Goal: Information Seeking & Learning: Learn about a topic

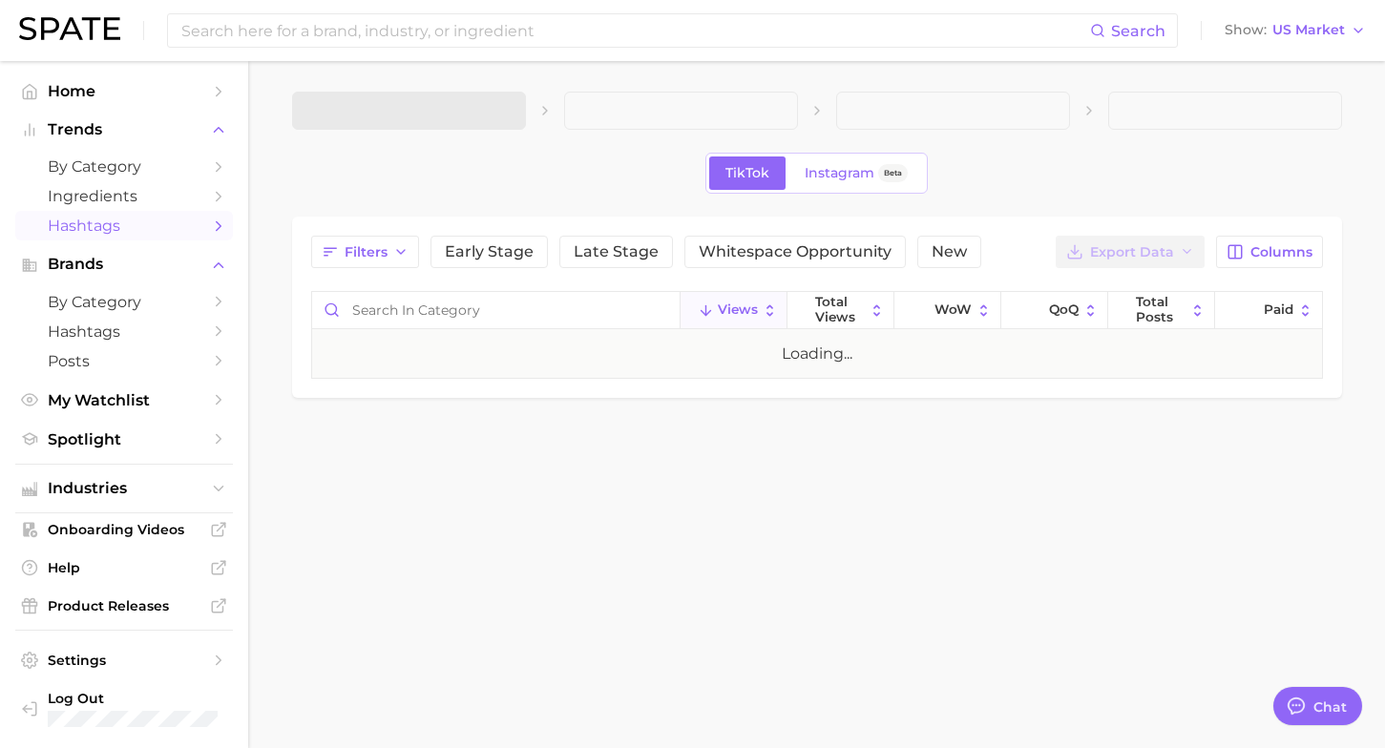
type textarea "x"
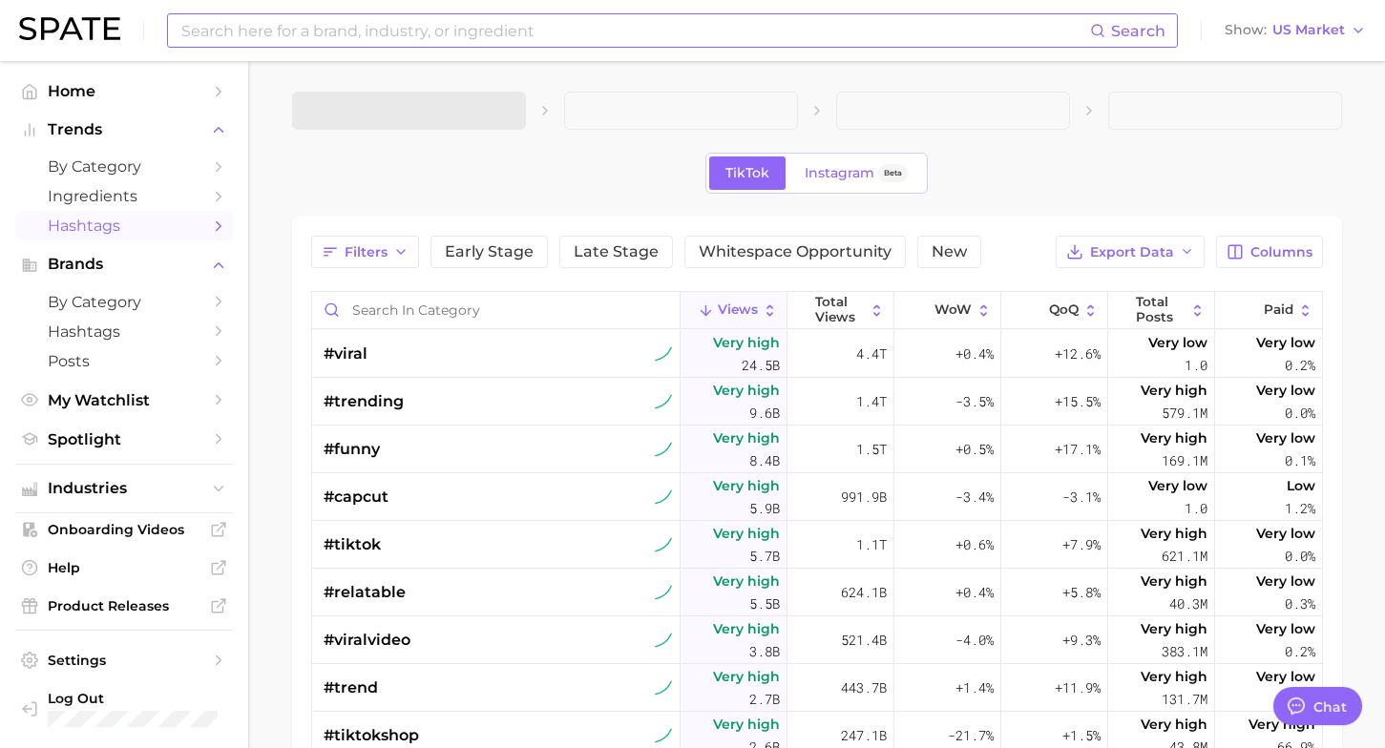
click at [317, 30] on input at bounding box center [634, 30] width 911 height 32
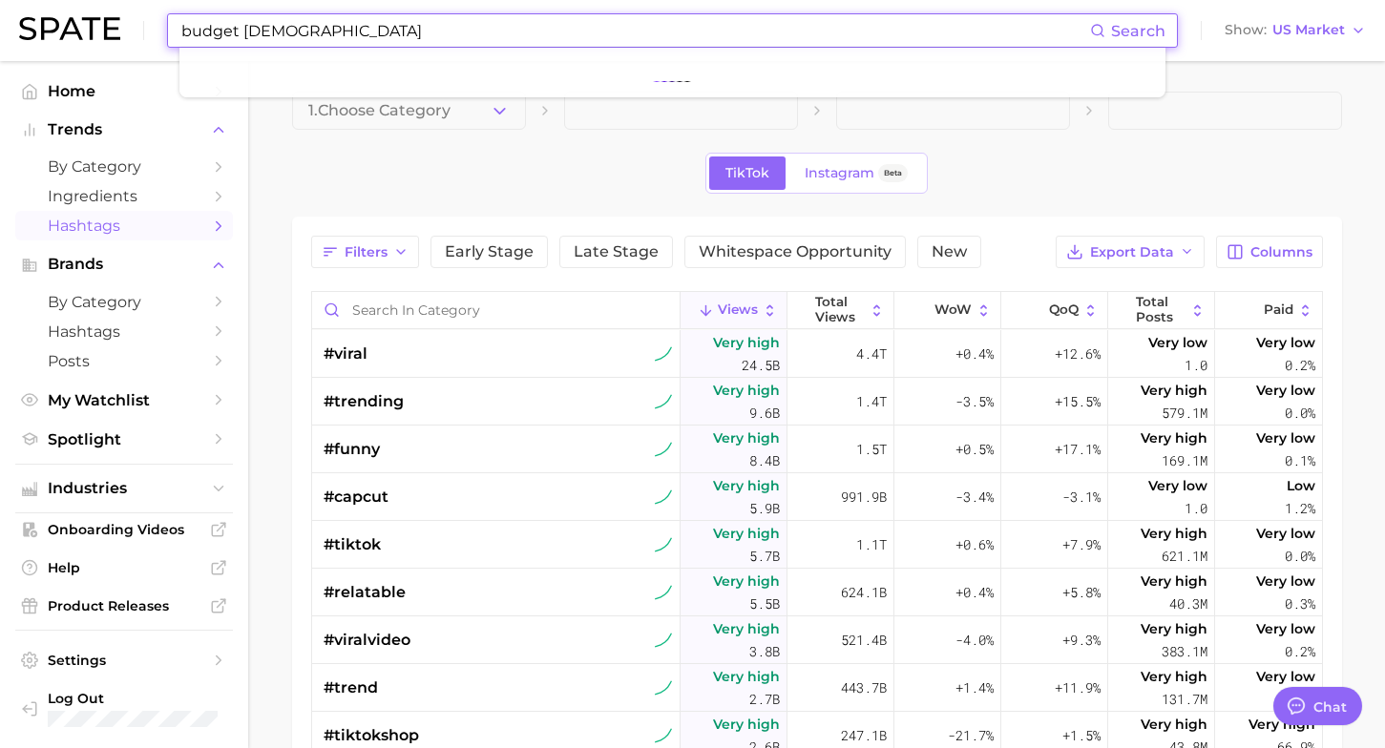
type input "budget christmas"
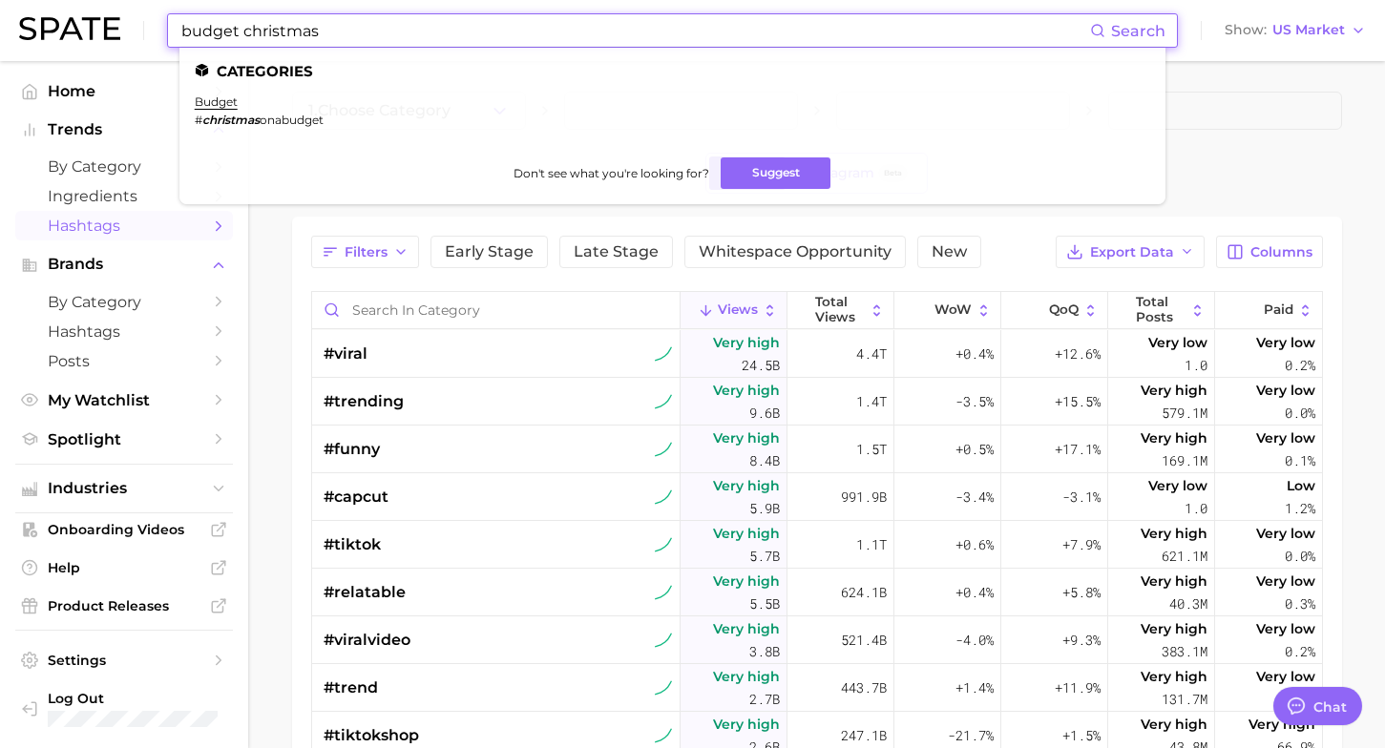
drag, startPoint x: 386, startPoint y: 15, endPoint x: 324, endPoint y: 16, distance: 62.1
click at [324, 16] on input "budget christmas" at bounding box center [634, 30] width 911 height 32
drag, startPoint x: 333, startPoint y: 37, endPoint x: 170, endPoint y: 24, distance: 163.8
click at [170, 24] on div "budget christmas Search Categories budget # christmas onabudget Don't see what …" at bounding box center [672, 30] width 1011 height 34
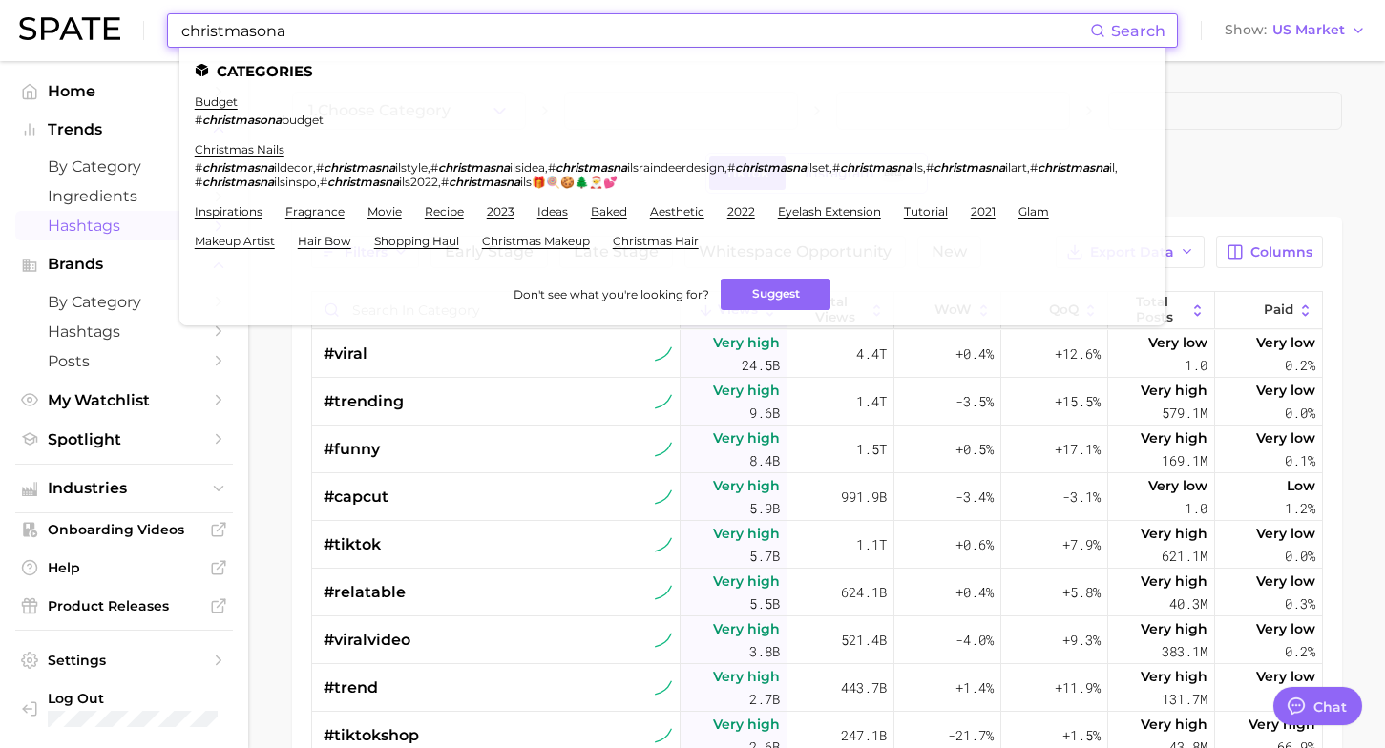
type input "christmasona"
click at [210, 109] on li "budget # christmasona budget" at bounding box center [259, 111] width 129 height 32
click at [212, 103] on link "budget" at bounding box center [216, 102] width 43 height 14
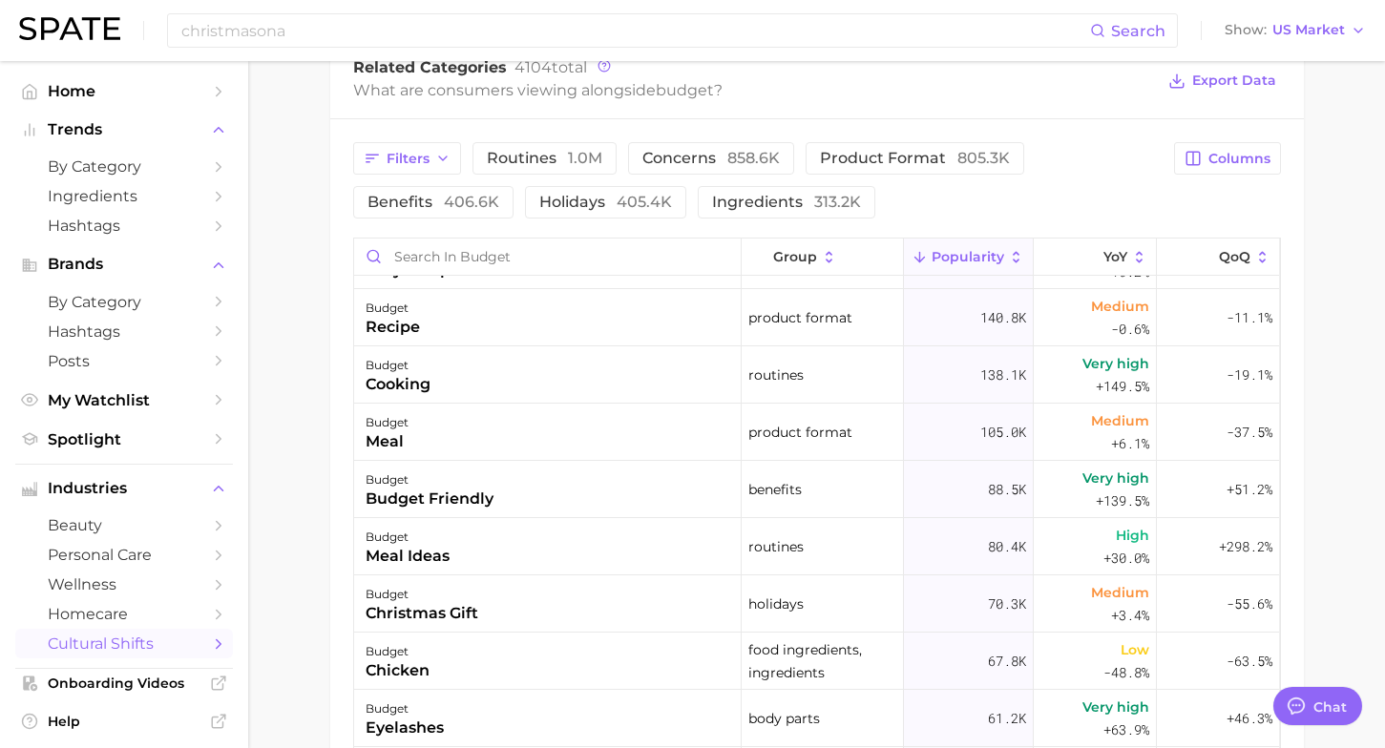
scroll to position [342, 0]
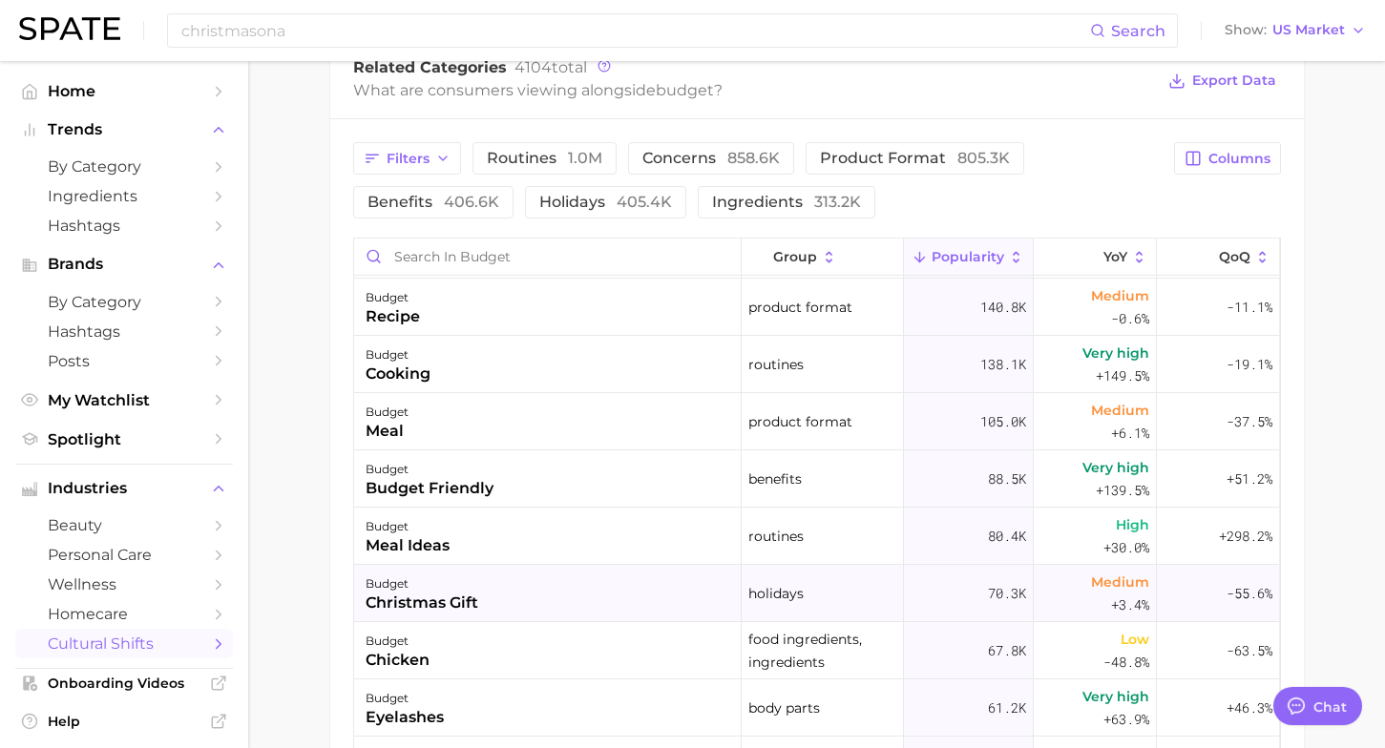
click at [687, 589] on div "budget christmas gift" at bounding box center [548, 593] width 388 height 57
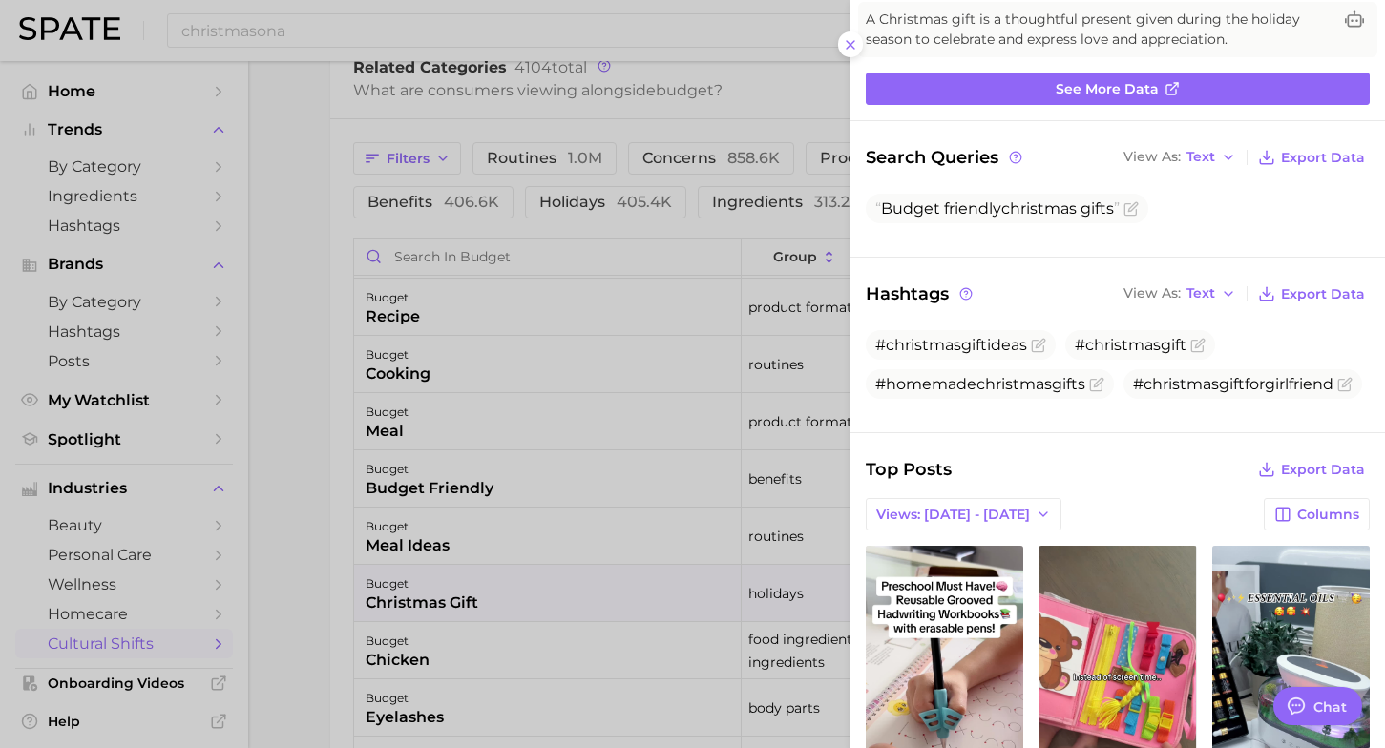
scroll to position [0, 0]
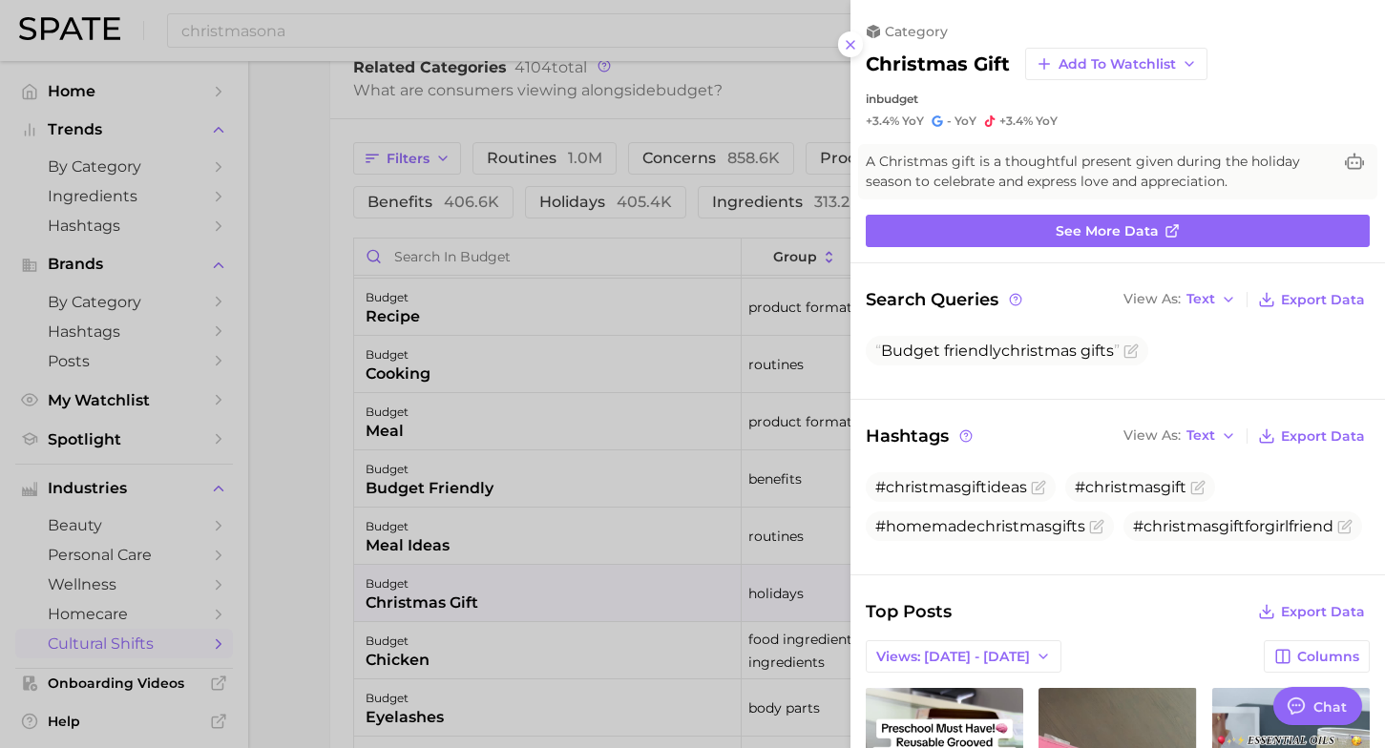
click at [1031, 443] on div "Hashtags View As Text Export Data" at bounding box center [1118, 436] width 504 height 27
click at [541, 503] on div at bounding box center [692, 374] width 1385 height 748
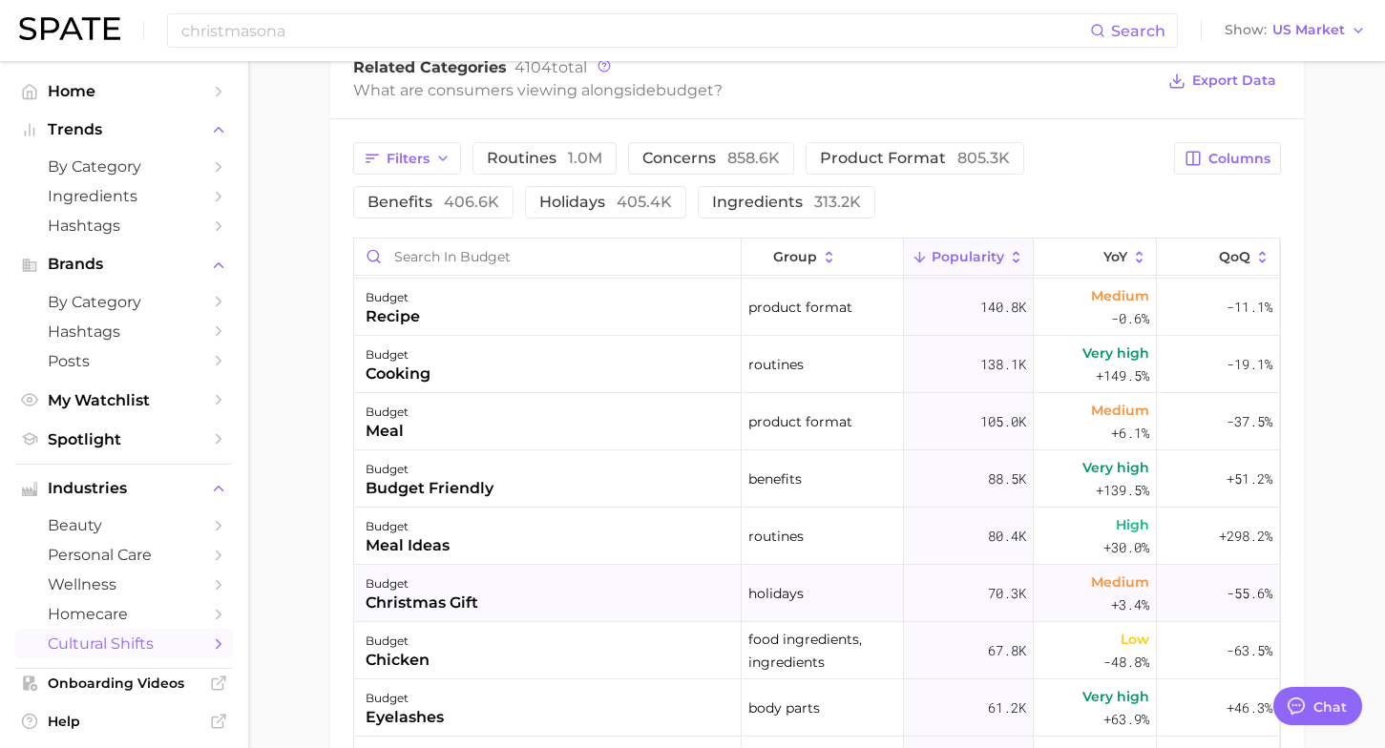
click at [1184, 606] on div "-55.6%" at bounding box center [1218, 593] width 122 height 57
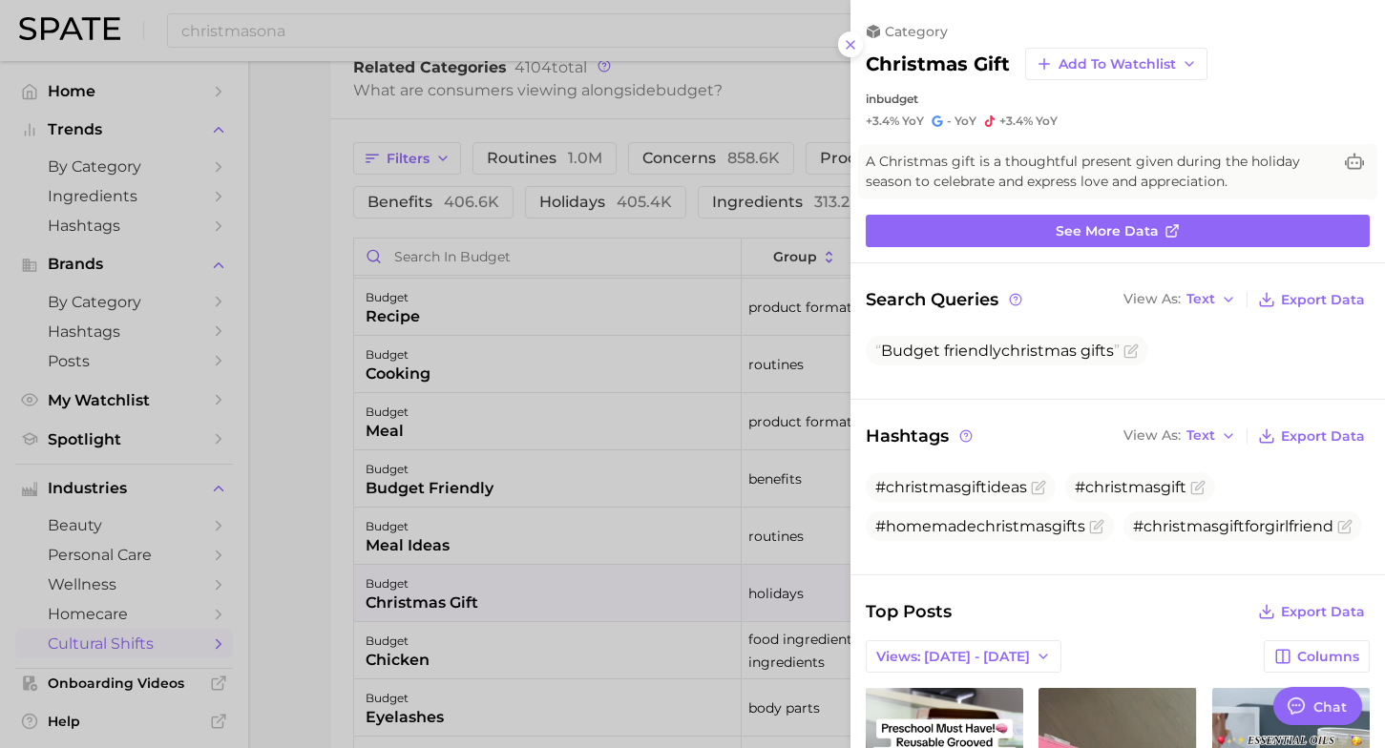
scroll to position [31, 0]
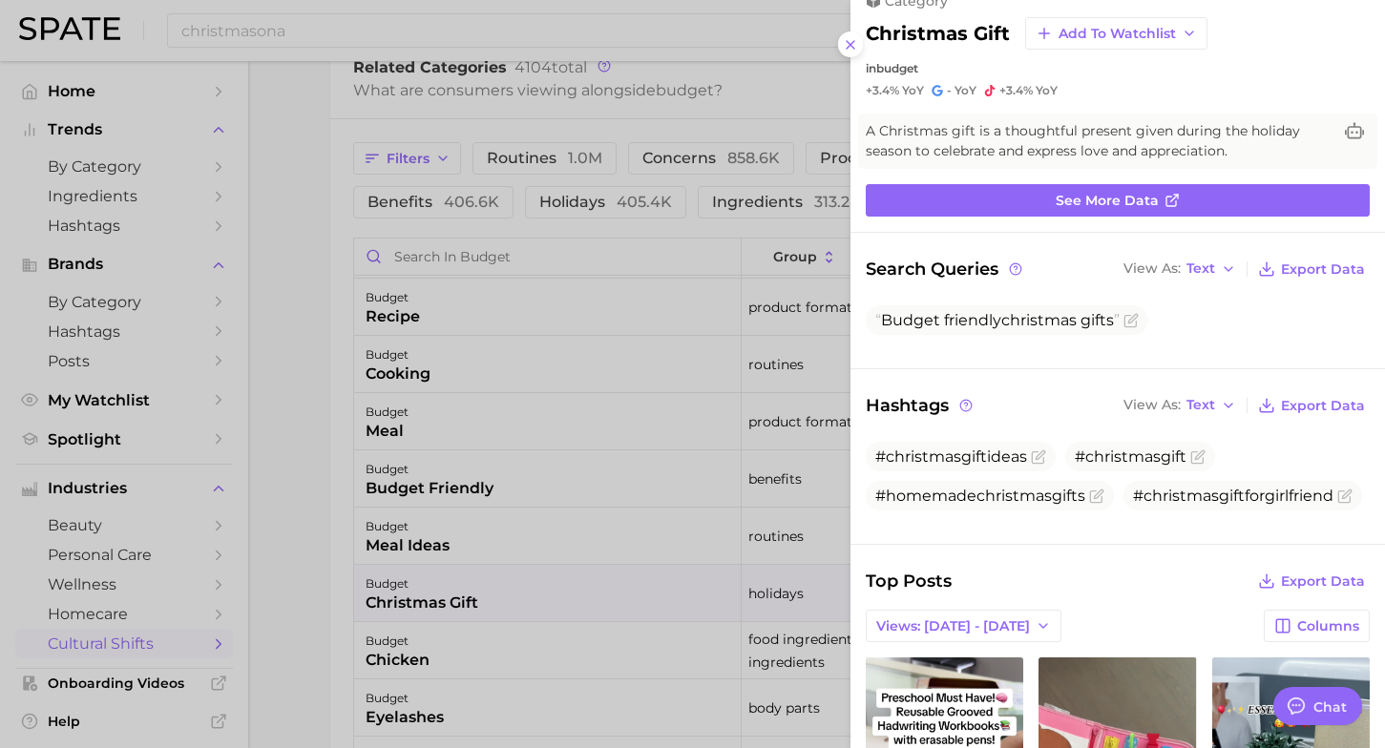
click at [990, 94] on icon at bounding box center [990, 90] width 10 height 11
click at [1088, 202] on span "See more data" at bounding box center [1107, 201] width 103 height 16
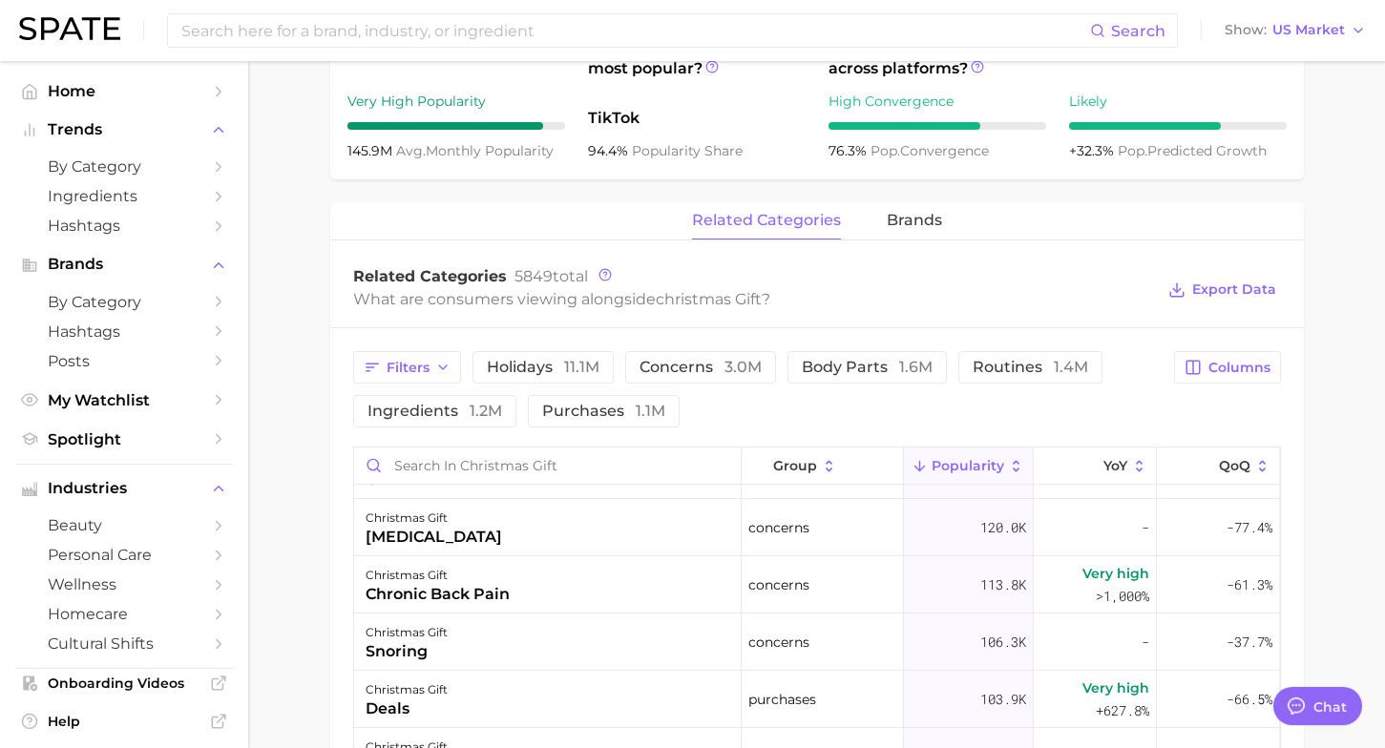
scroll to position [2037, 0]
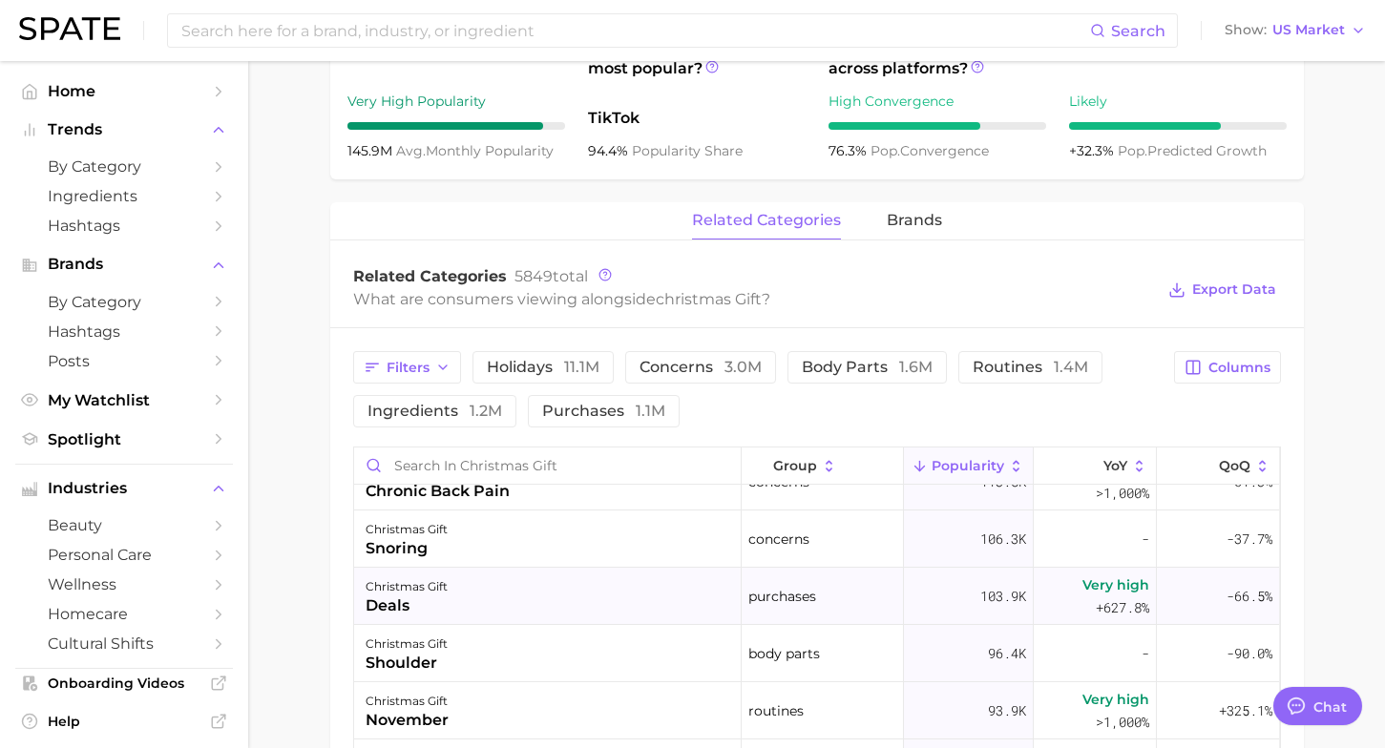
click at [645, 606] on div "christmas gift deals" at bounding box center [548, 596] width 388 height 57
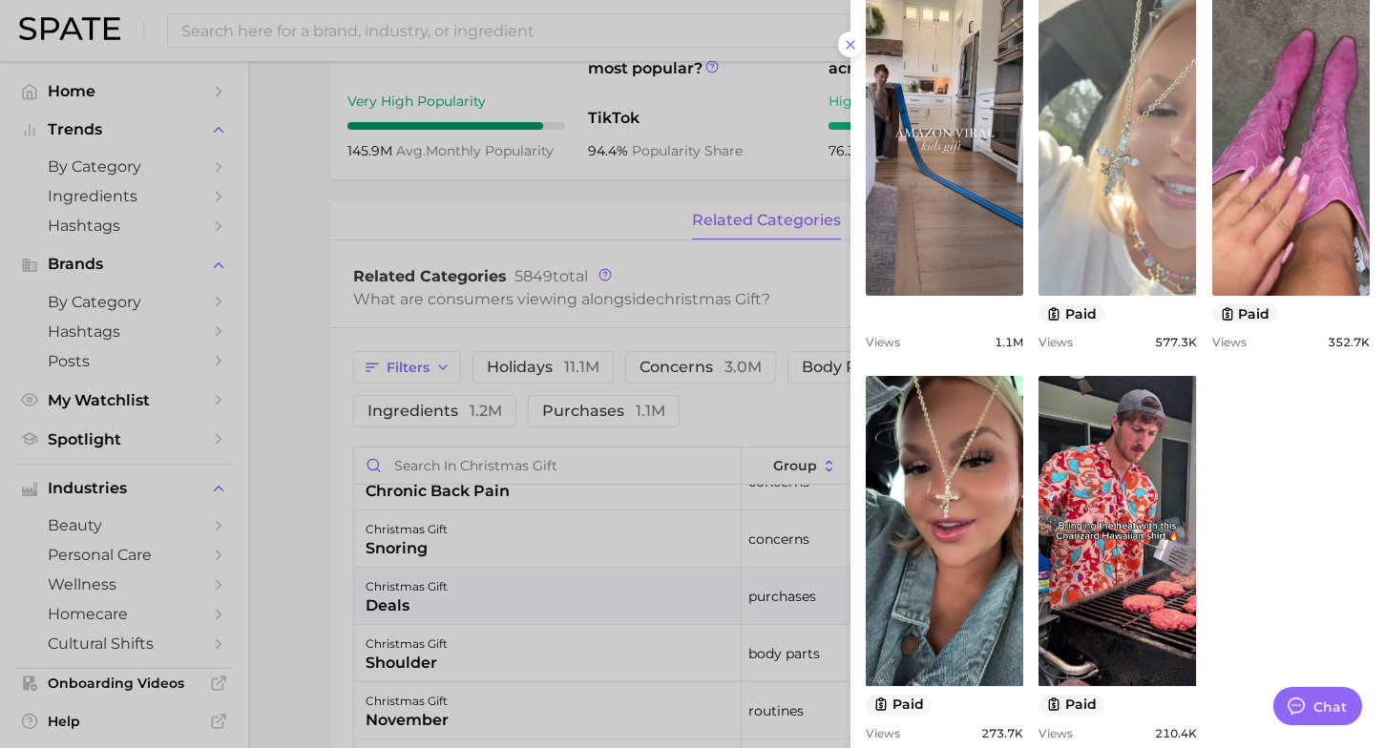
scroll to position [763, 0]
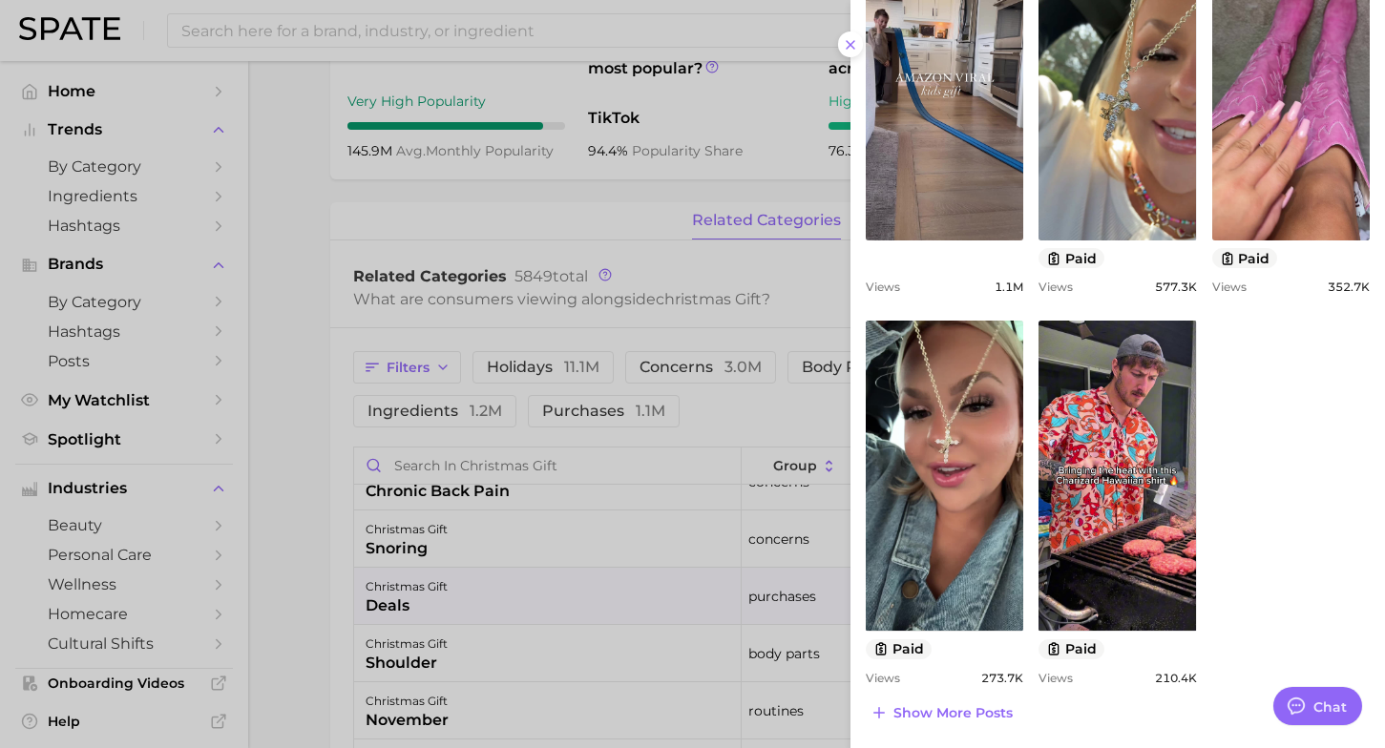
click at [579, 610] on div at bounding box center [692, 374] width 1385 height 748
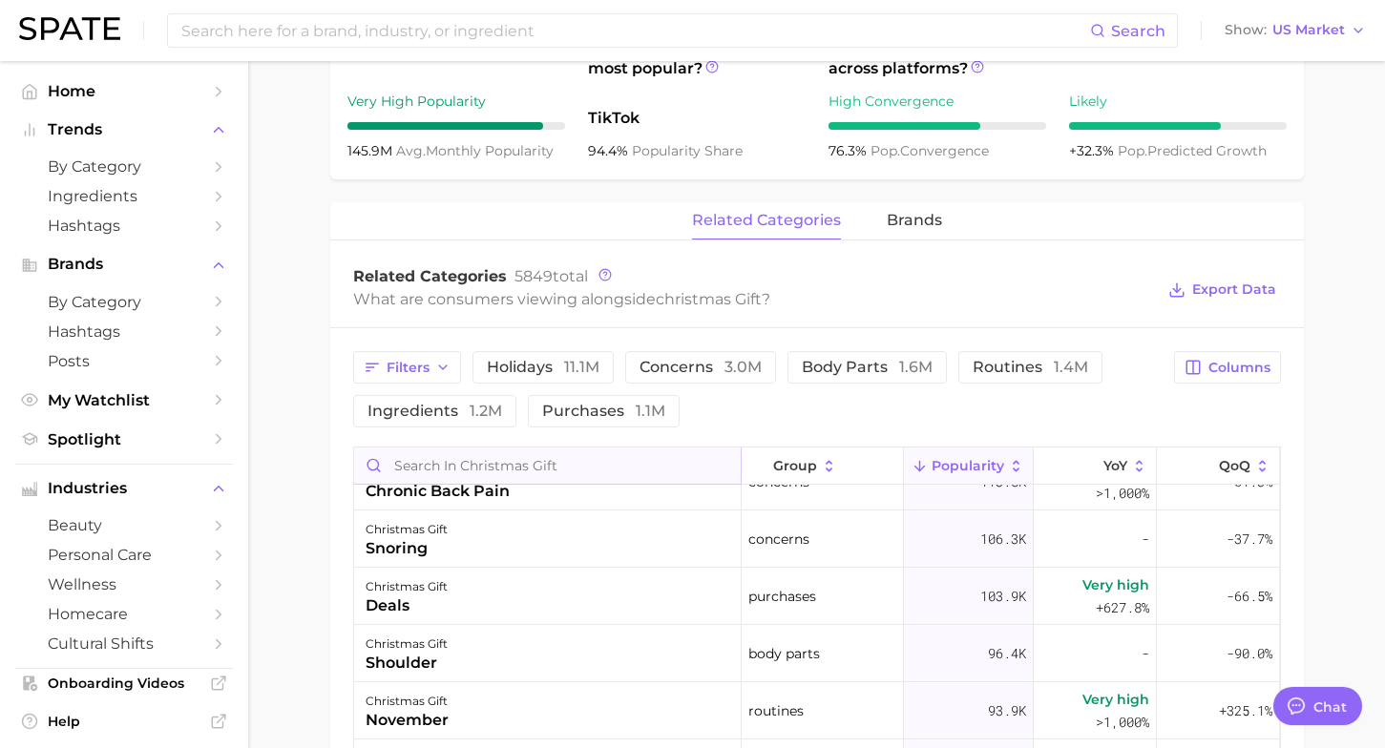
click at [502, 465] on input "Search in christmas gift" at bounding box center [547, 466] width 387 height 36
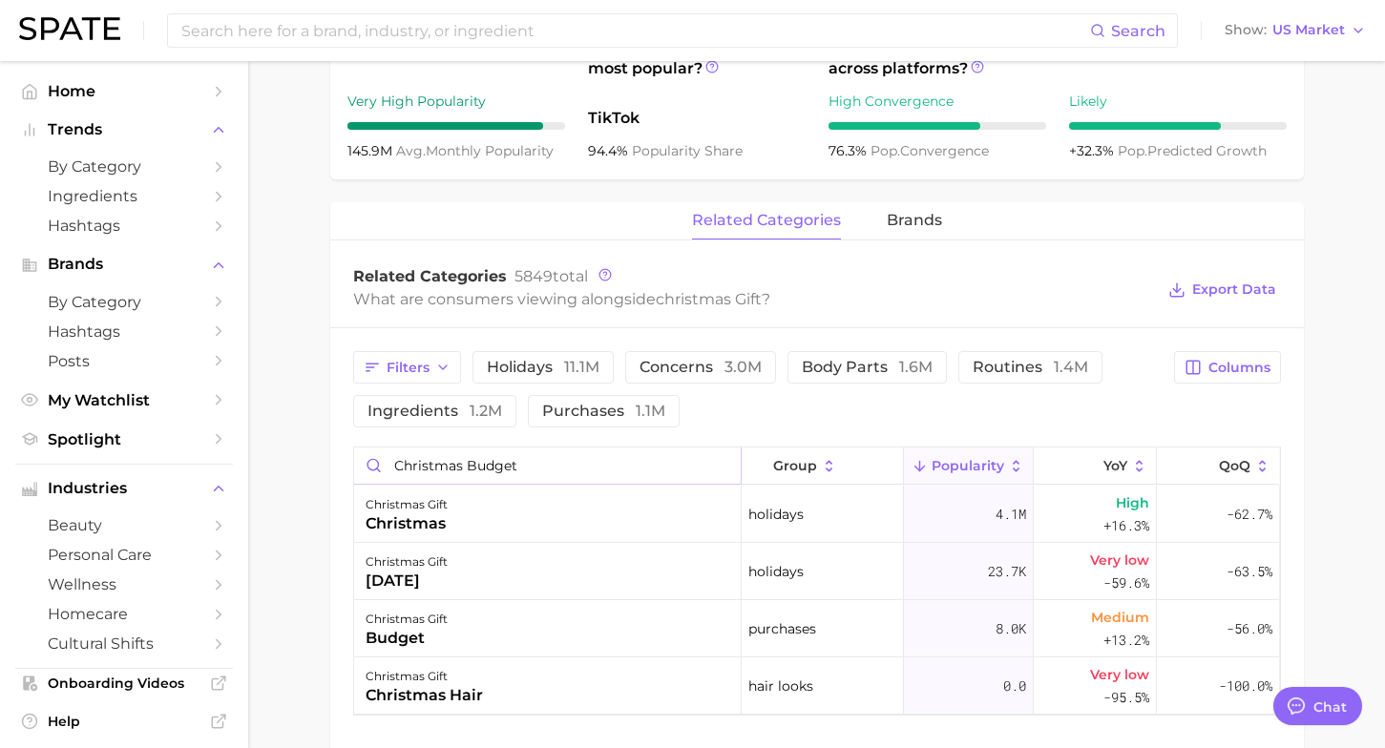
type input "Christmas Budget"
click at [557, 641] on div "christmas gift budget" at bounding box center [548, 628] width 388 height 57
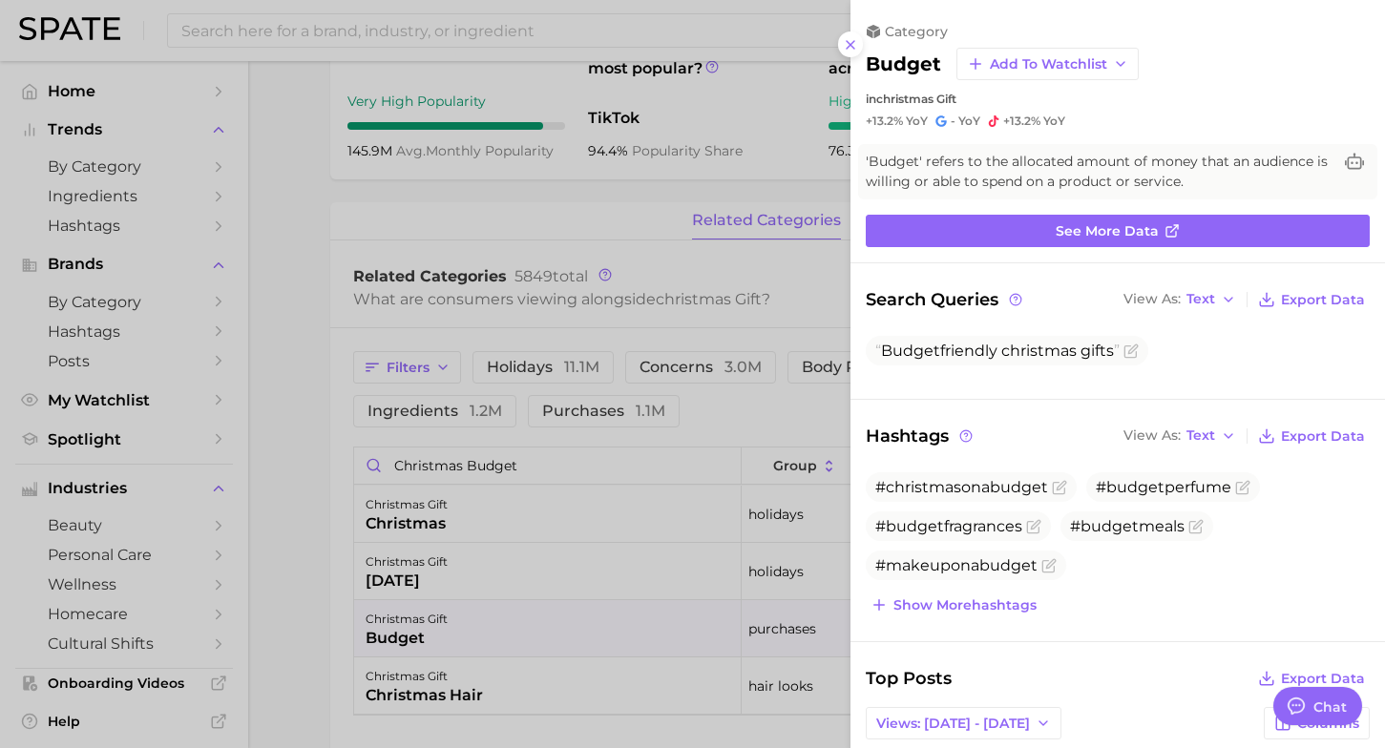
click at [559, 536] on div at bounding box center [692, 374] width 1385 height 748
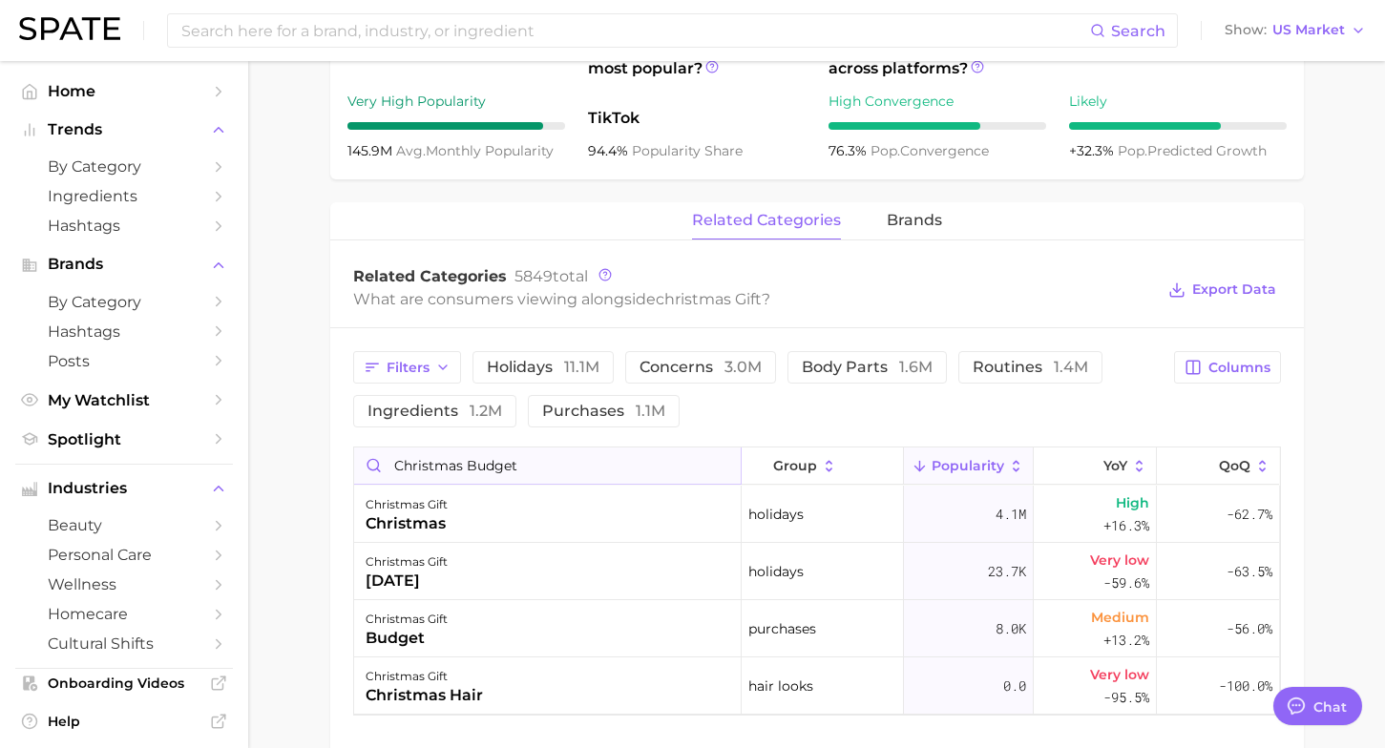
click at [718, 469] on input "Christmas Budget" at bounding box center [547, 466] width 387 height 36
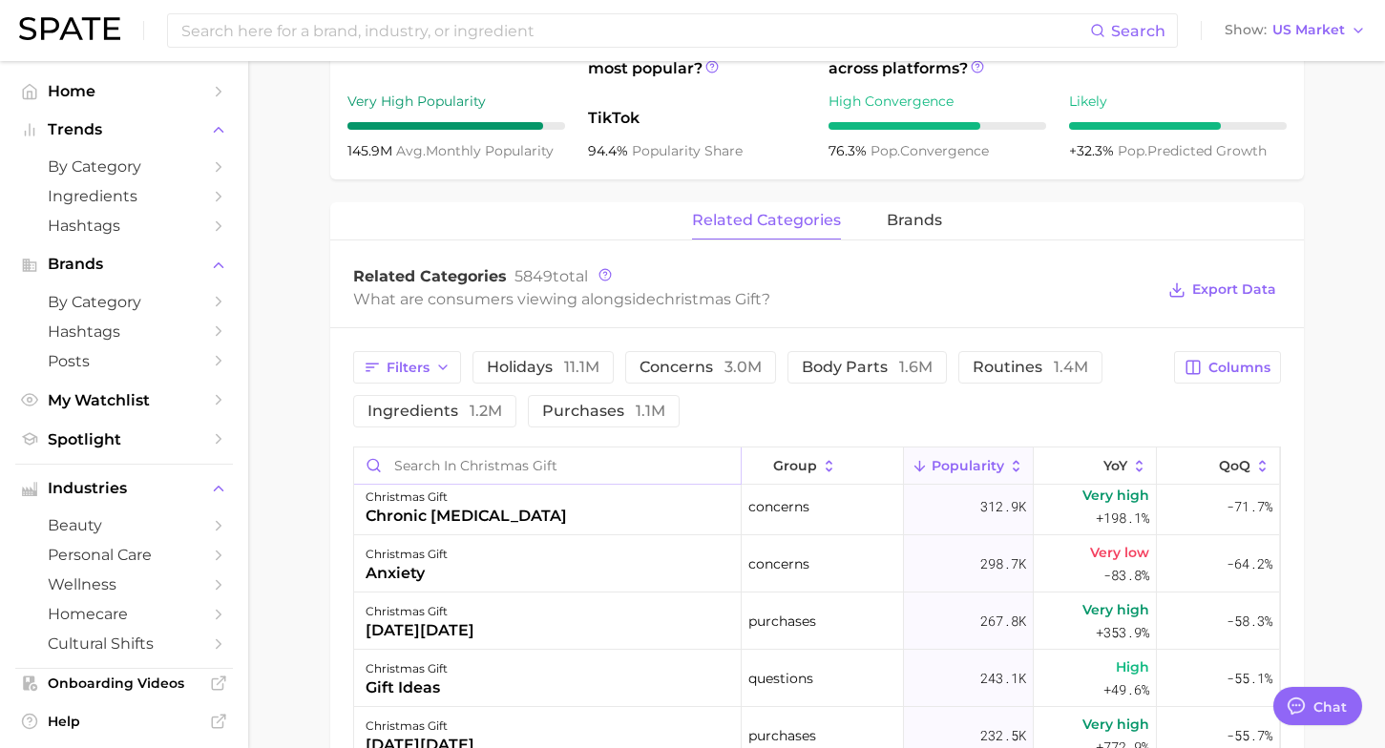
scroll to position [589, 0]
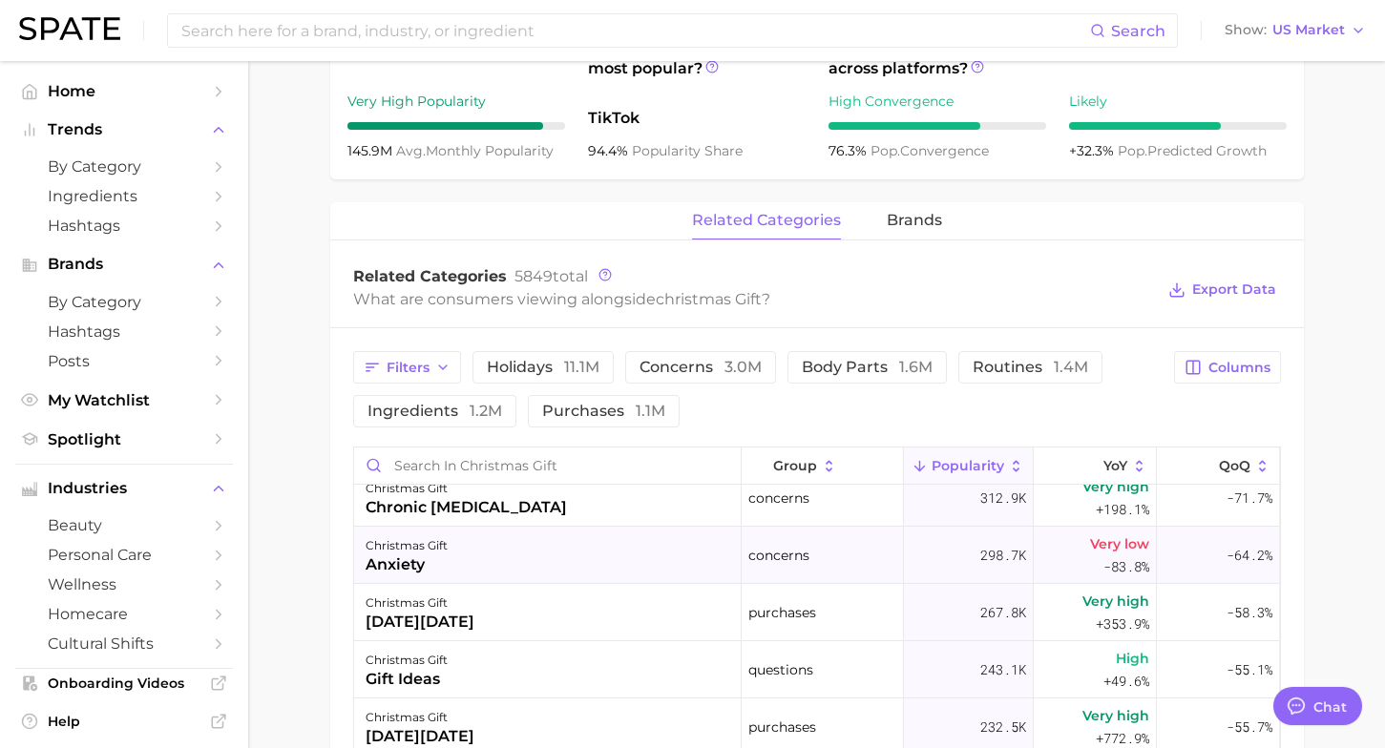
click at [522, 548] on div "christmas gift anxiety" at bounding box center [548, 555] width 388 height 57
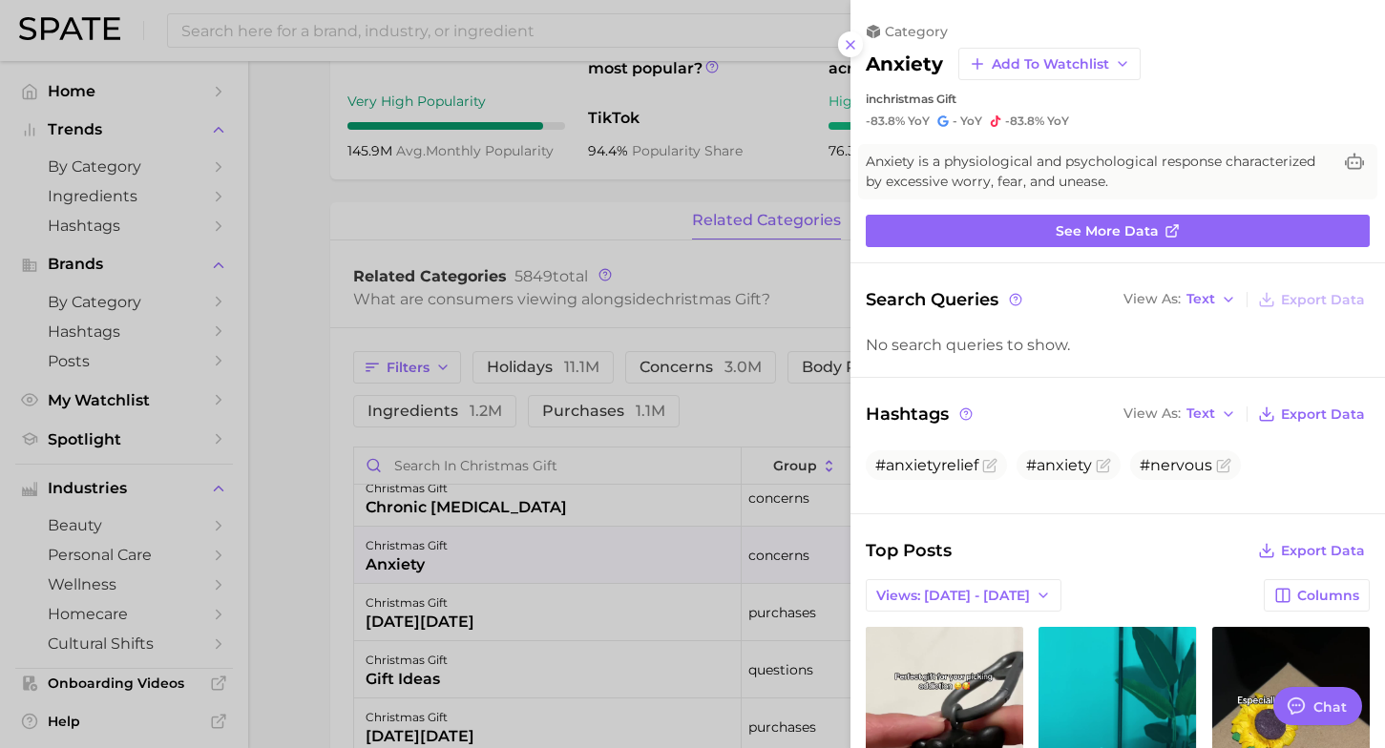
scroll to position [0, 0]
click at [536, 620] on div at bounding box center [692, 374] width 1385 height 748
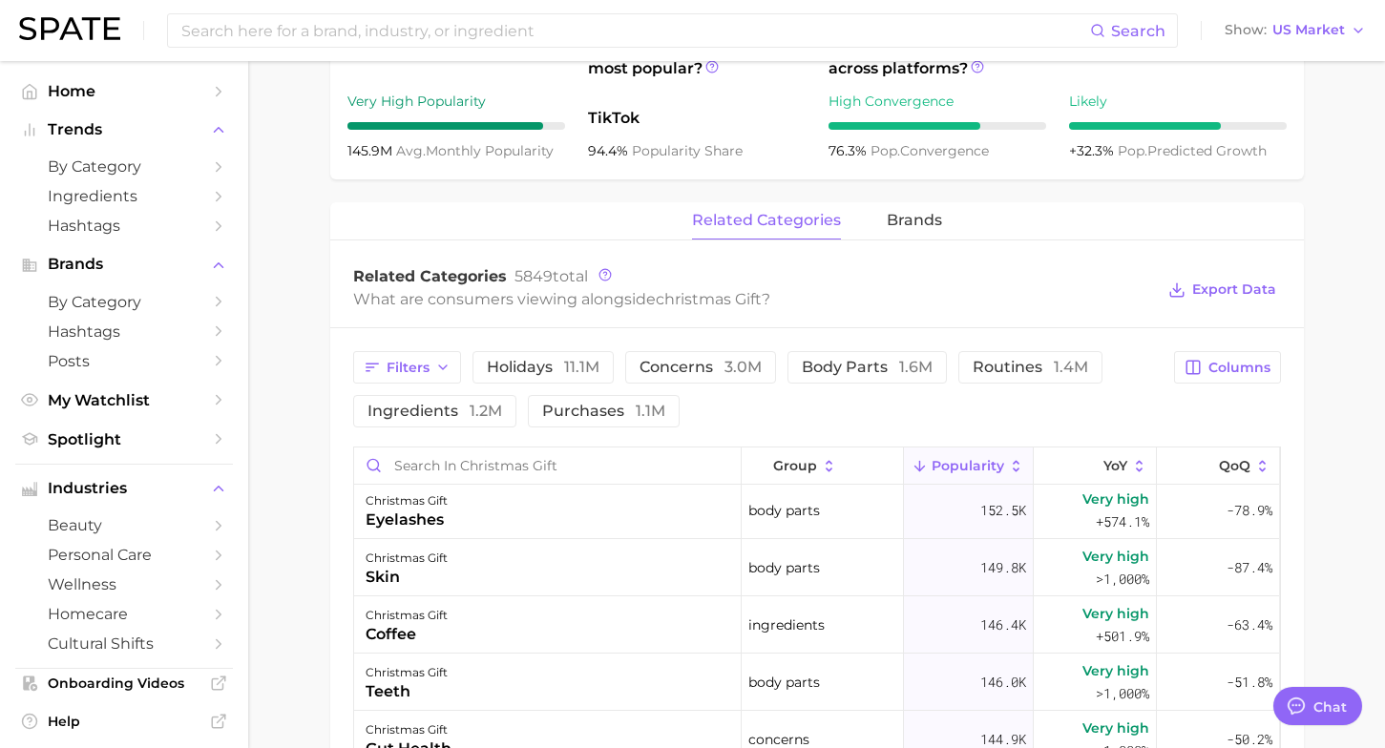
scroll to position [1379, 0]
click at [536, 578] on div "christmas gift skin" at bounding box center [548, 566] width 388 height 57
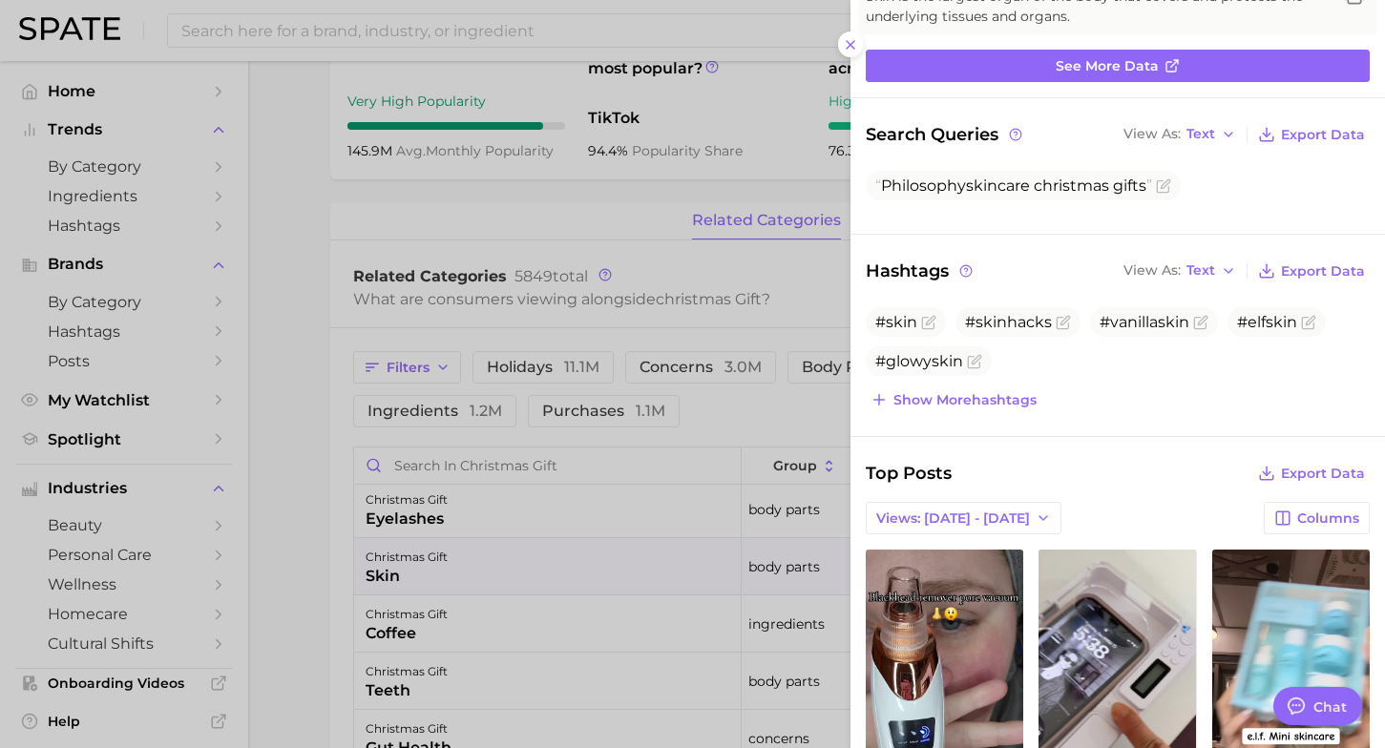
scroll to position [167, 0]
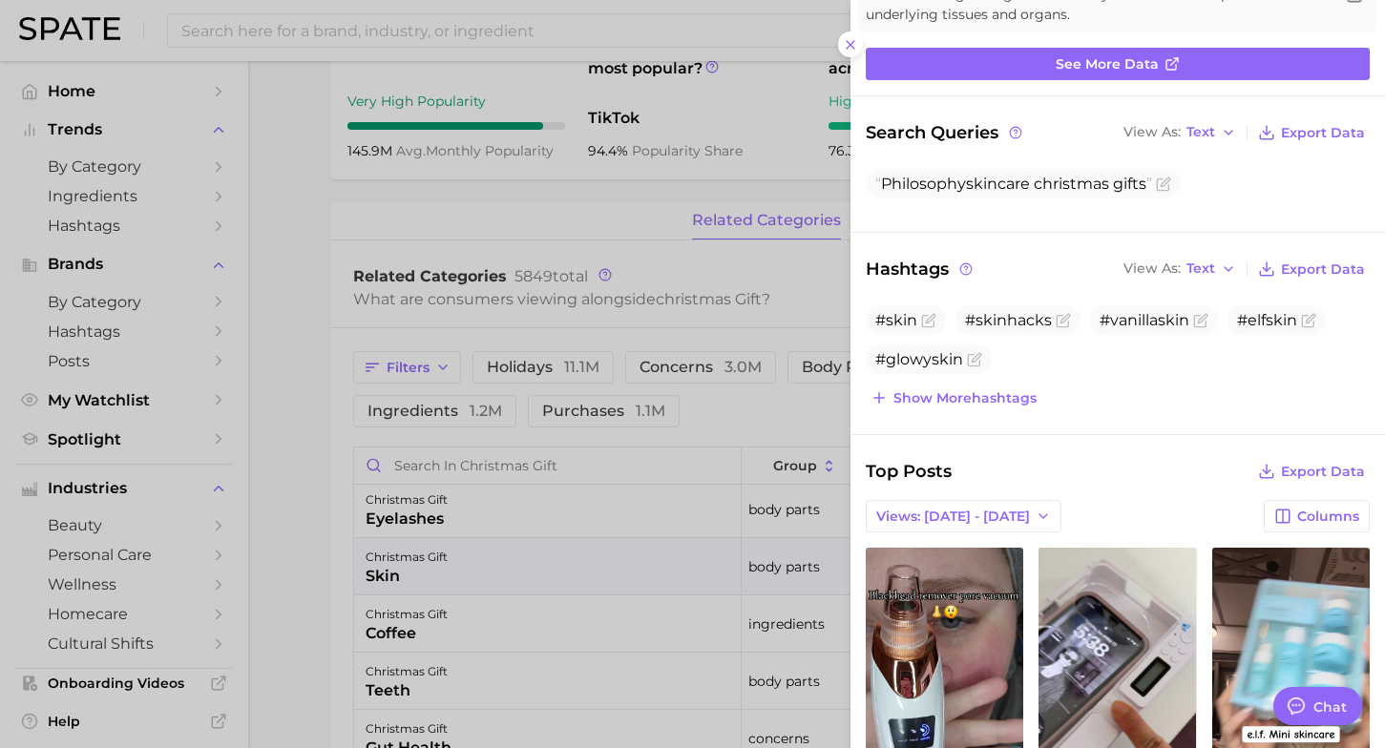
click at [406, 613] on div at bounding box center [692, 374] width 1385 height 748
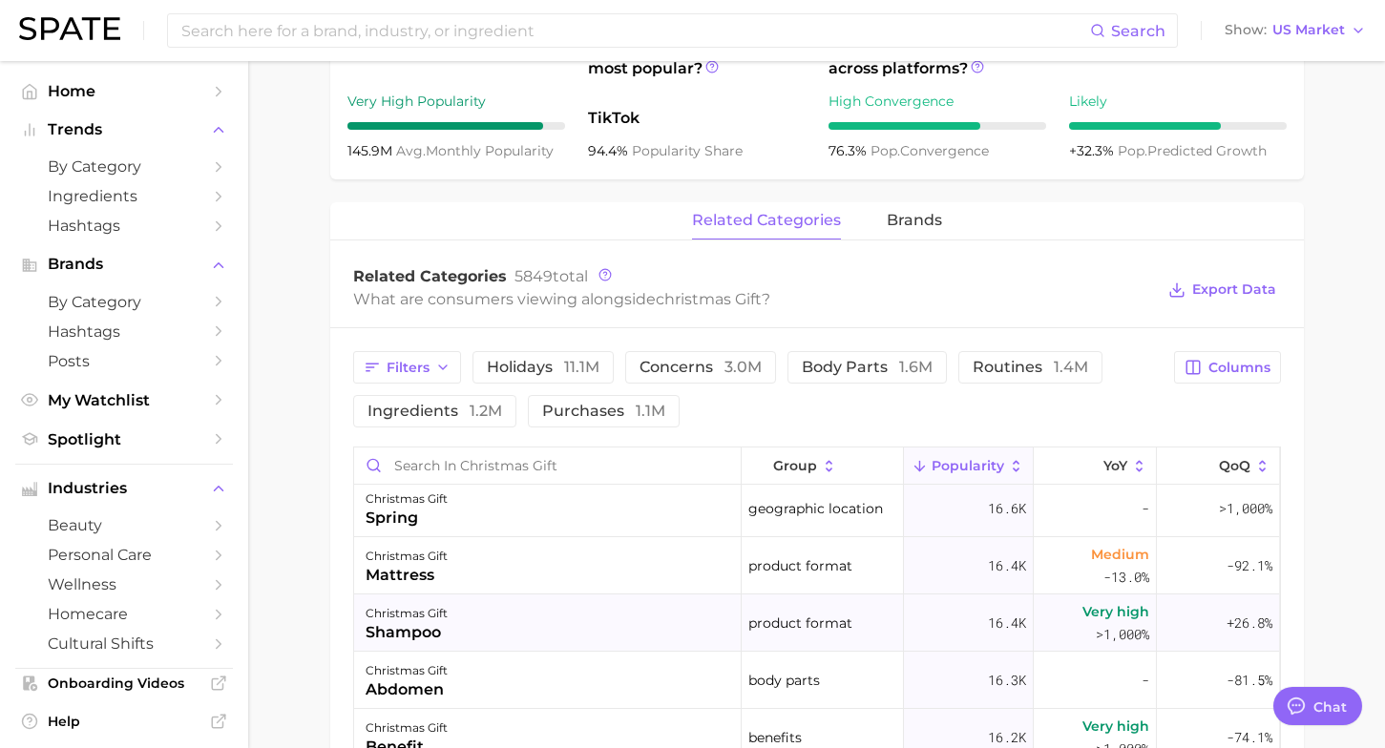
scroll to position [8086, 0]
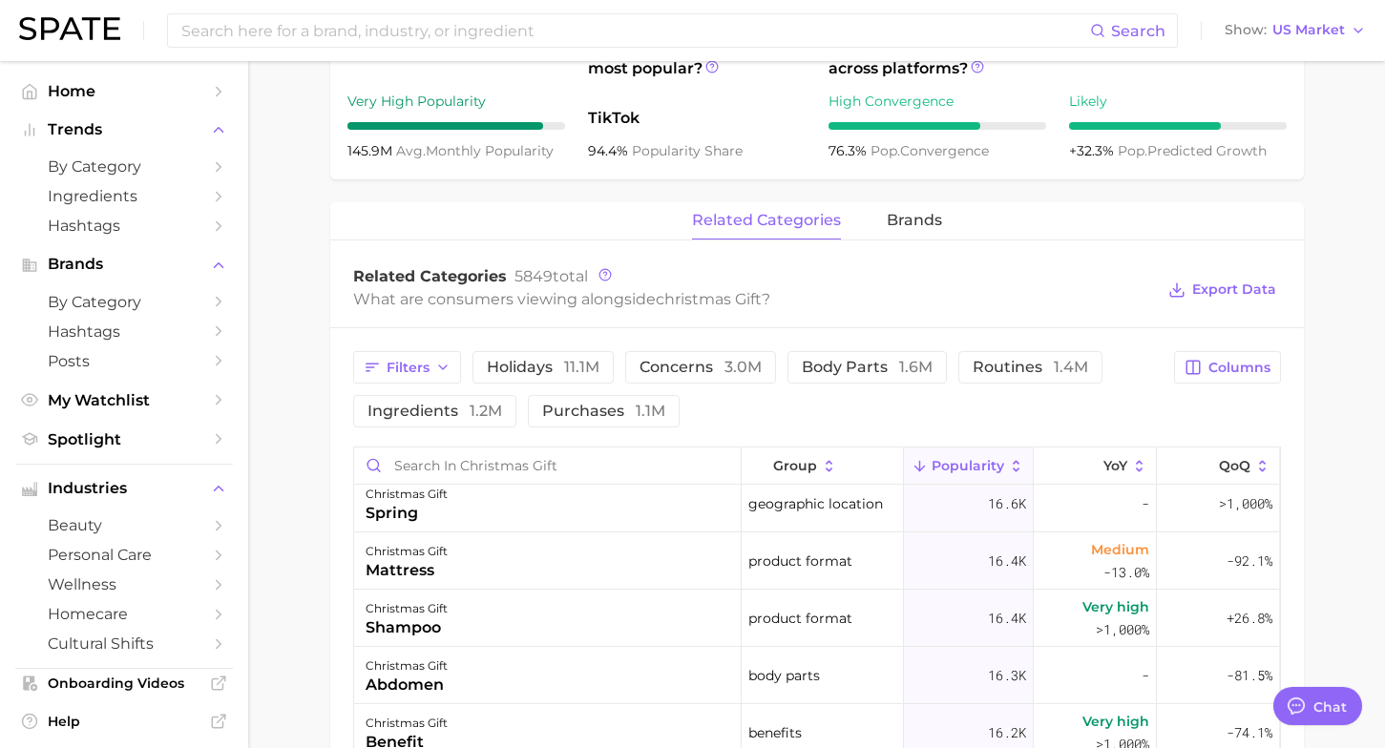
click at [963, 464] on span "Popularity" at bounding box center [968, 465] width 73 height 15
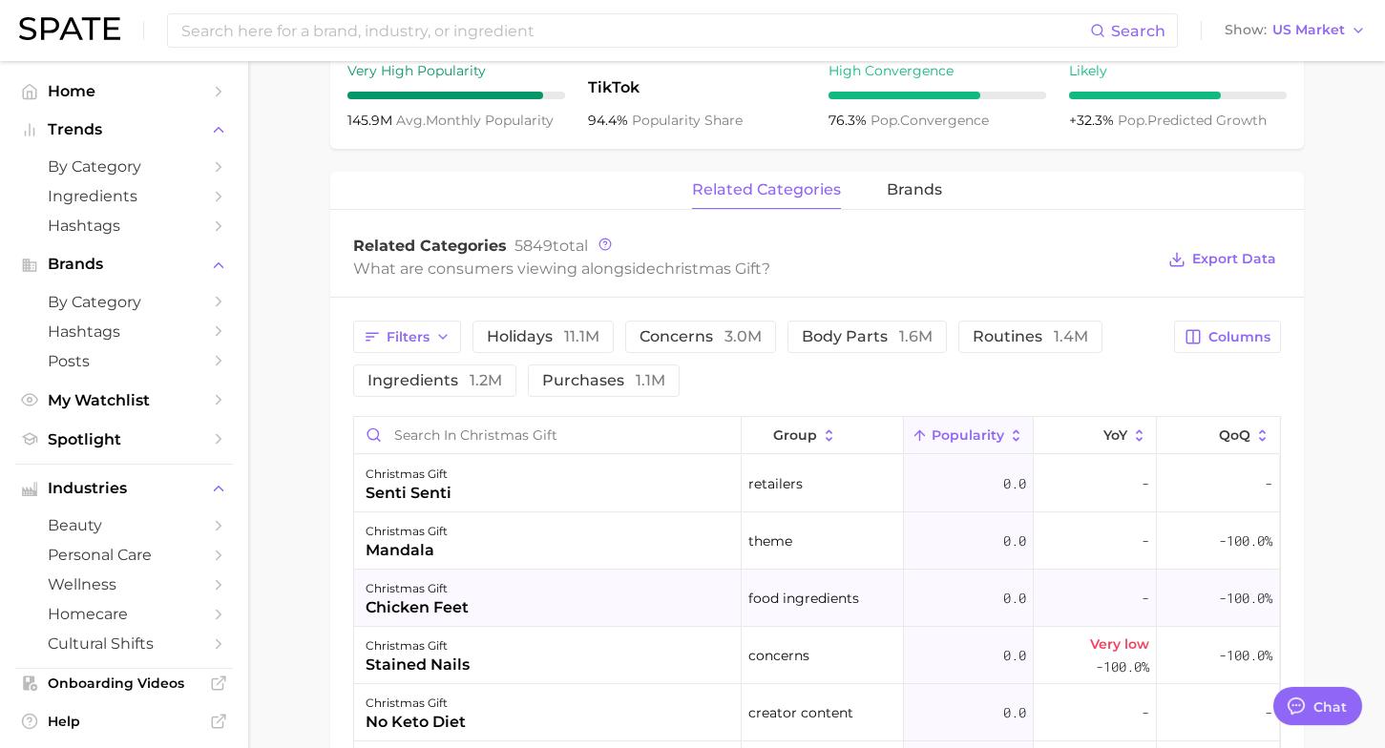
scroll to position [846, 0]
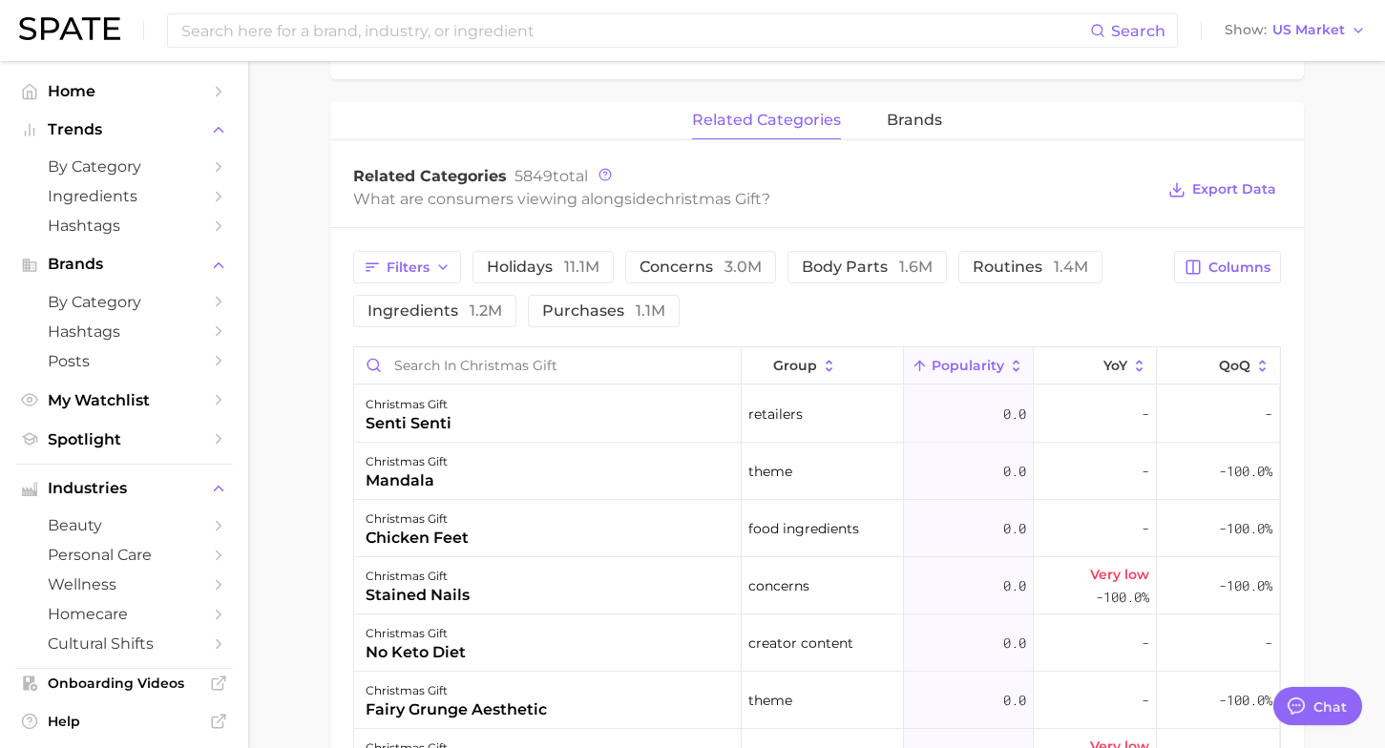
click at [956, 368] on span "Popularity" at bounding box center [968, 365] width 73 height 15
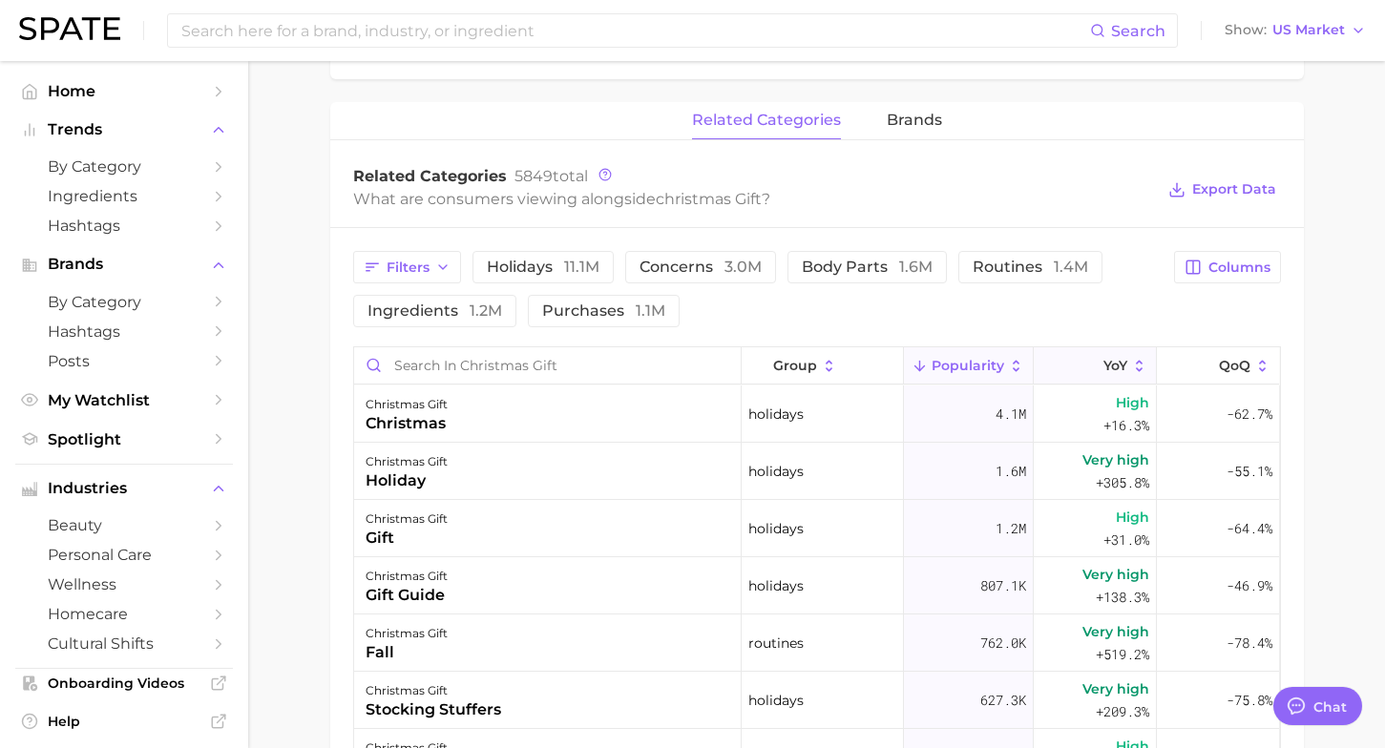
click at [1098, 361] on icon at bounding box center [1090, 366] width 17 height 17
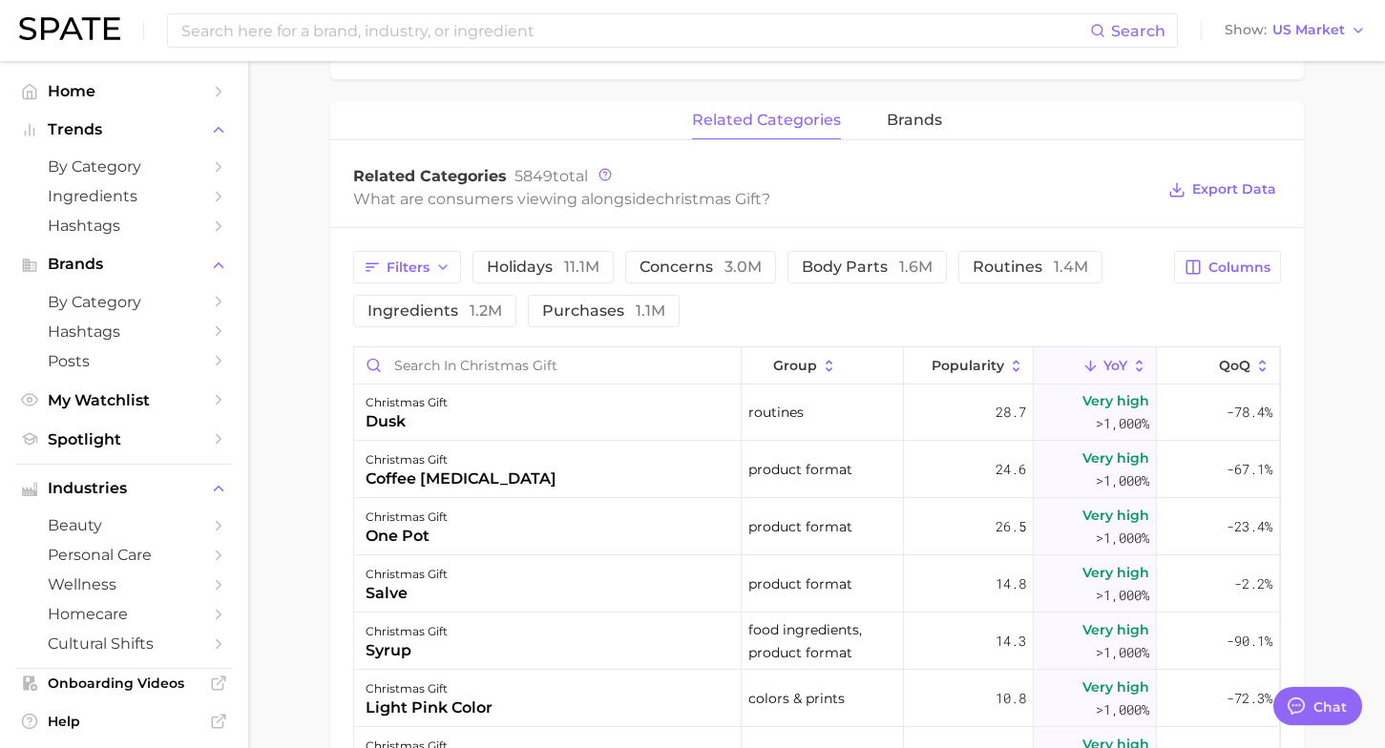
scroll to position [0, 0]
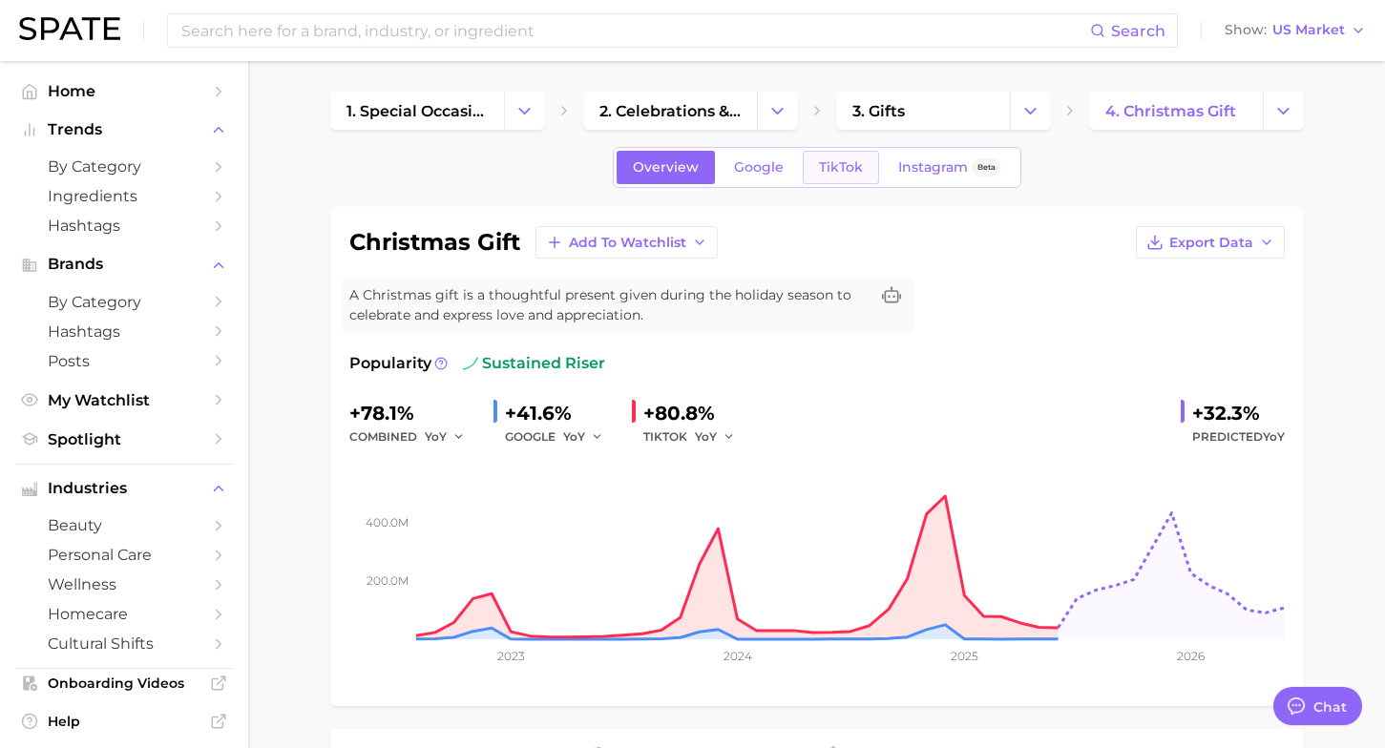
click at [850, 170] on span "TikTok" at bounding box center [841, 167] width 44 height 16
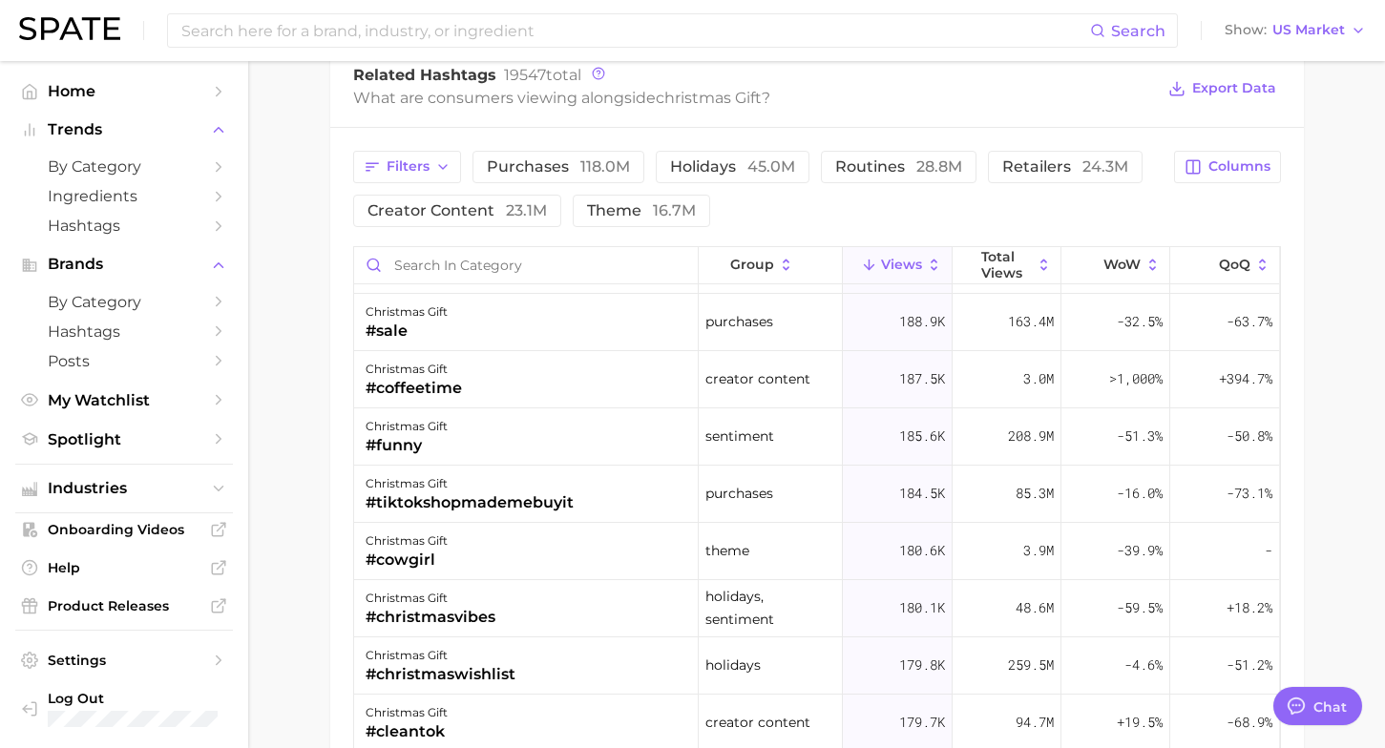
scroll to position [6473, 0]
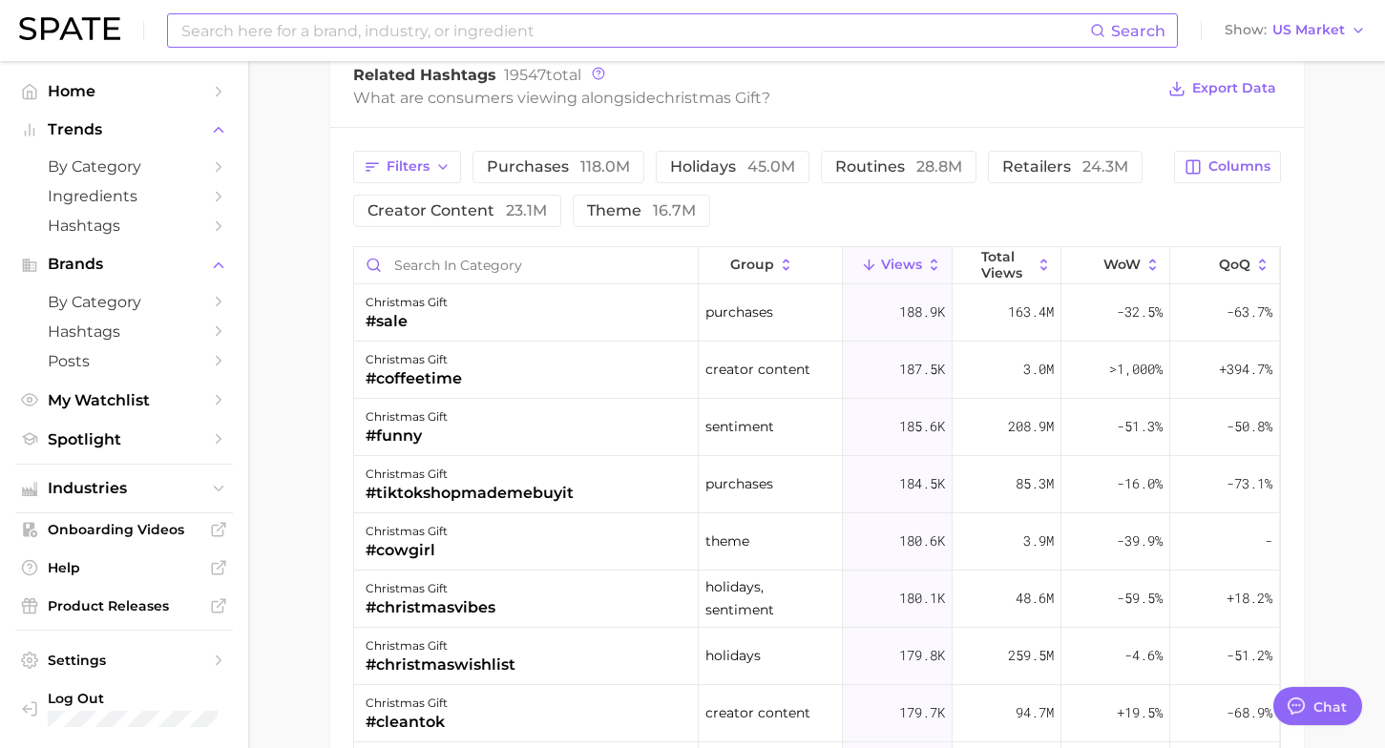
click at [340, 42] on input at bounding box center [634, 30] width 911 height 32
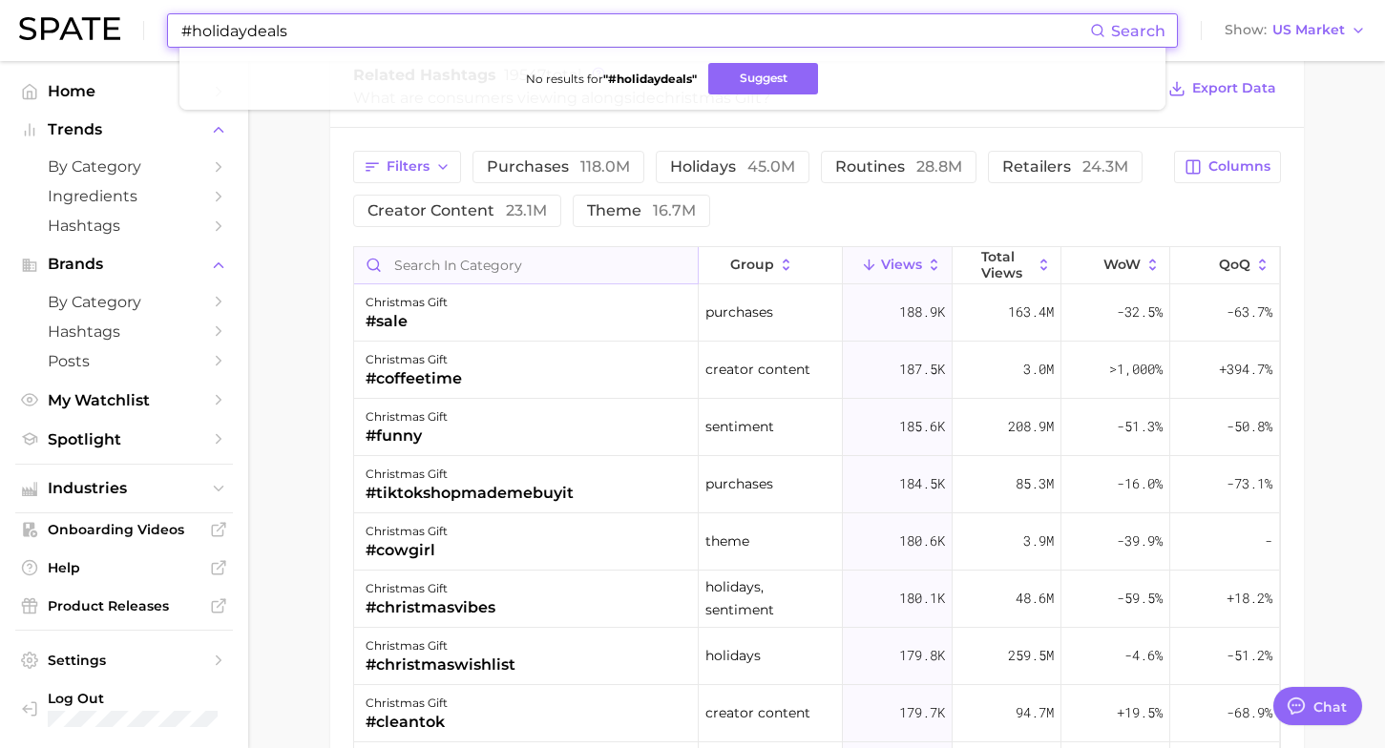
type input "#holidaydeals"
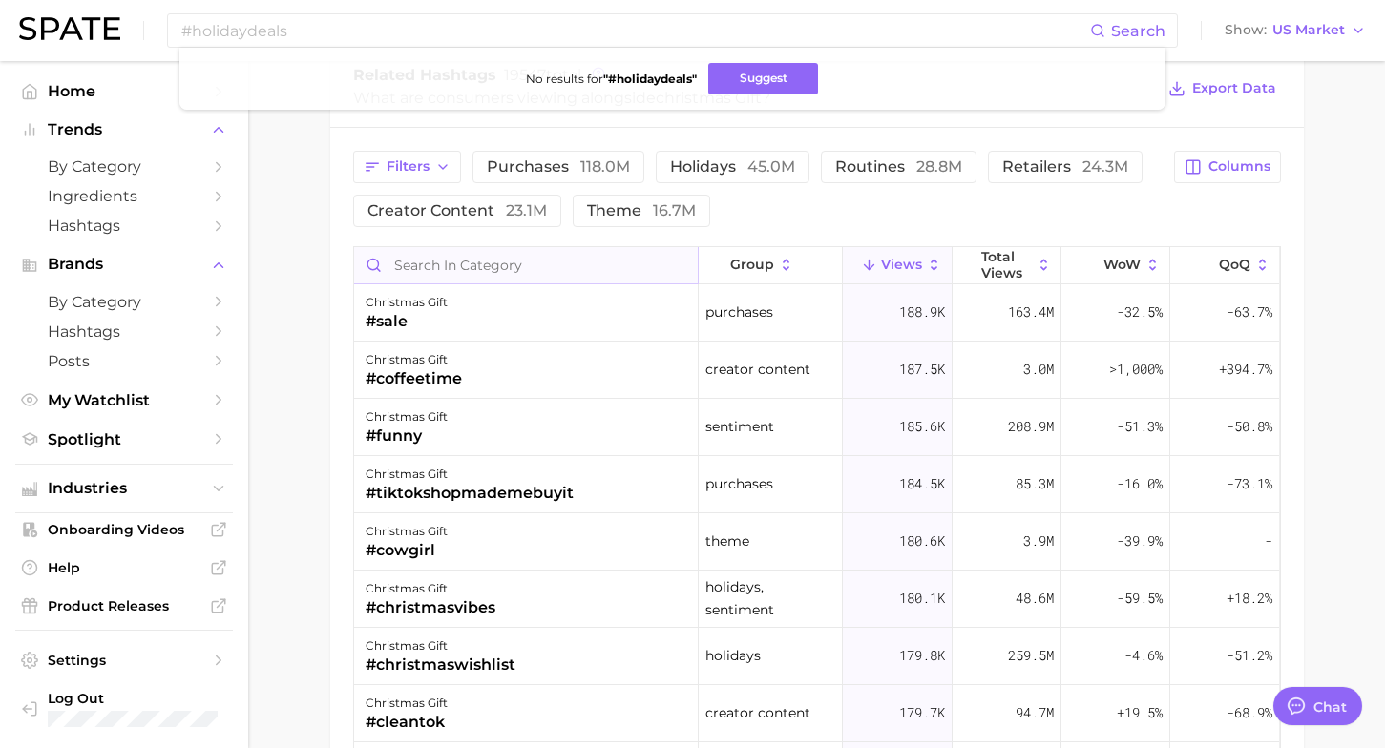
click at [541, 261] on input "Search in category" at bounding box center [526, 265] width 344 height 36
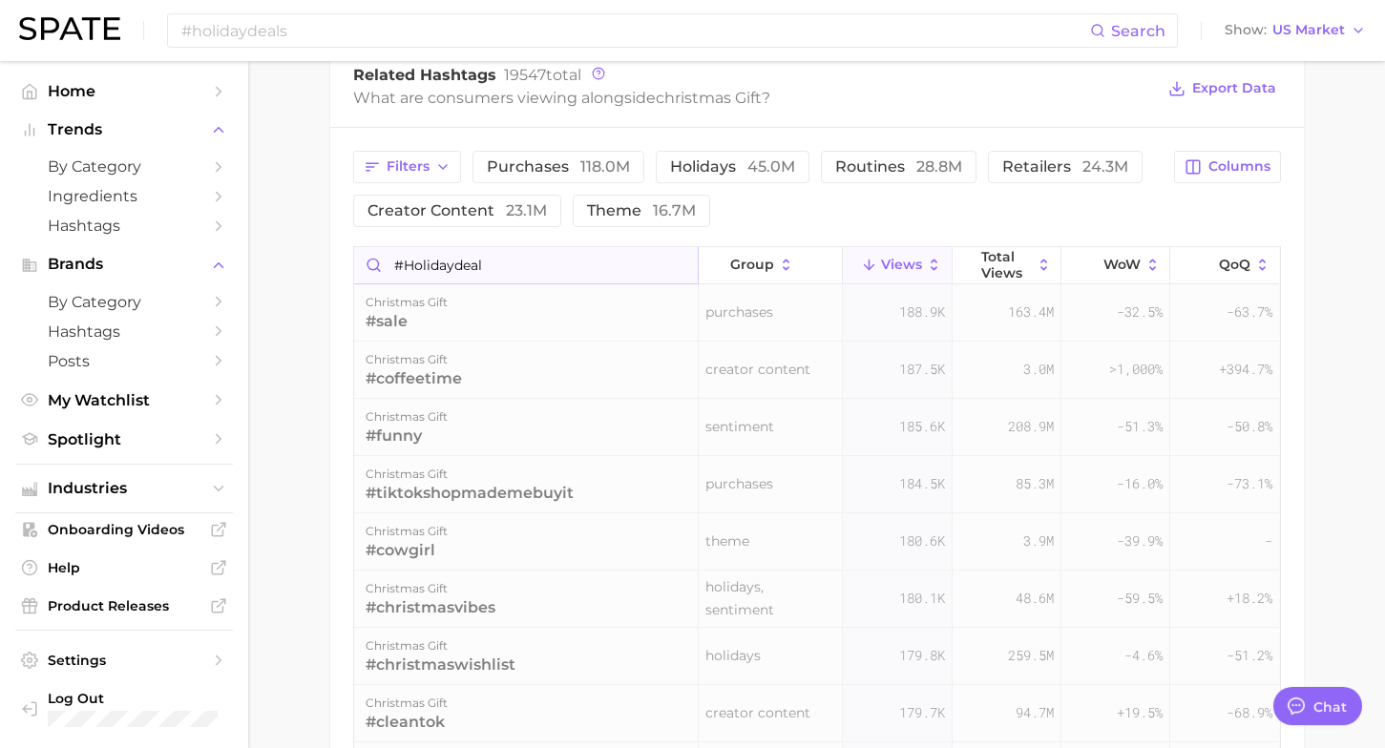
scroll to position [0, 0]
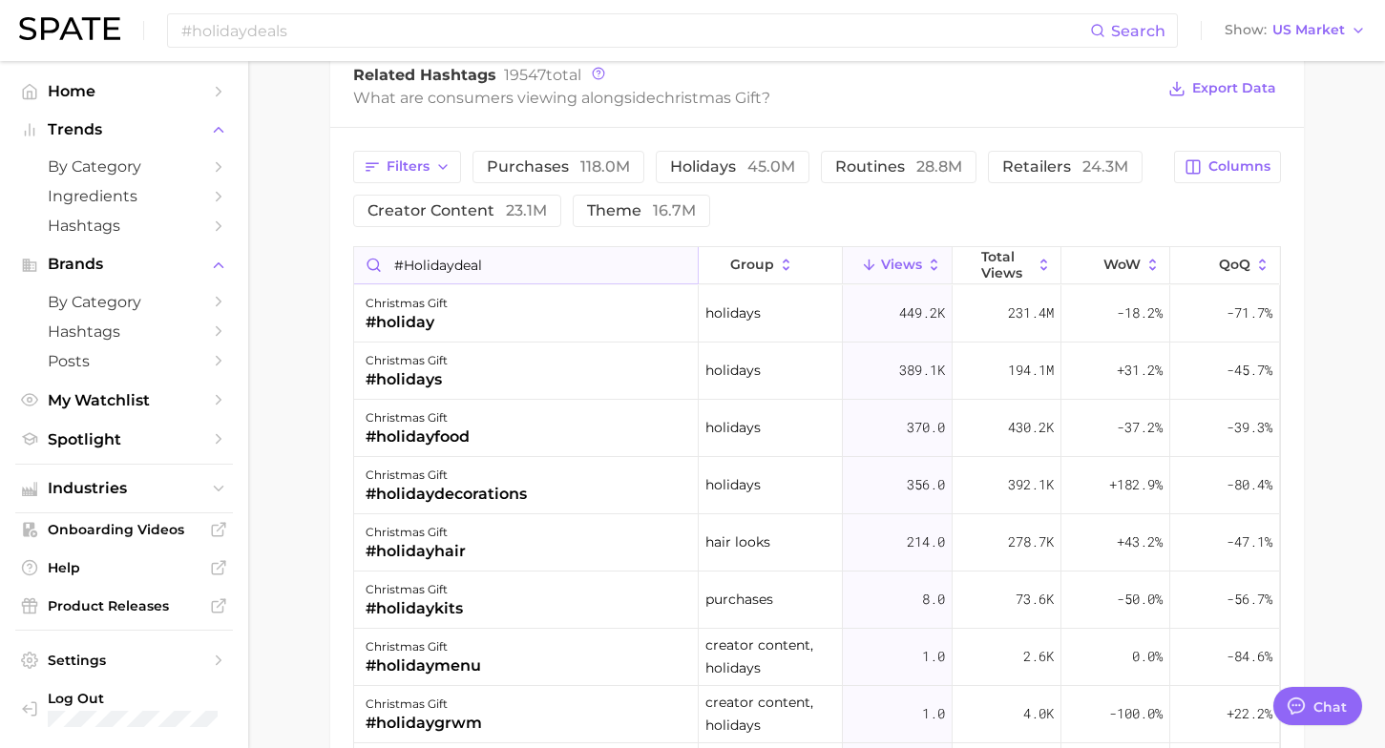
click at [510, 273] on input "#holidaydeal" at bounding box center [526, 265] width 344 height 36
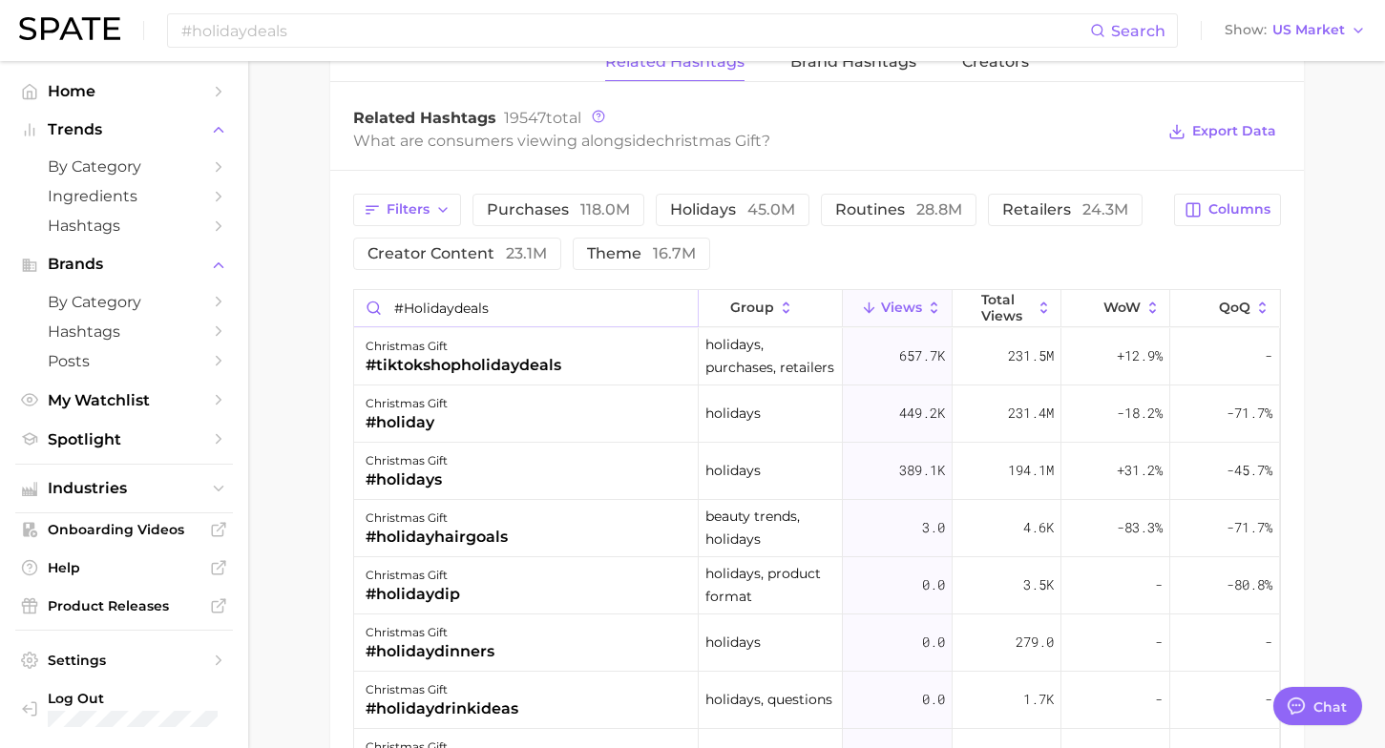
scroll to position [1542, 0]
drag, startPoint x: 509, startPoint y: 305, endPoint x: 349, endPoint y: 299, distance: 159.6
click at [349, 299] on div "Filters purchases 118.0m holidays 45.0m routines 28.8m retailers 24.3m creator …" at bounding box center [817, 490] width 974 height 640
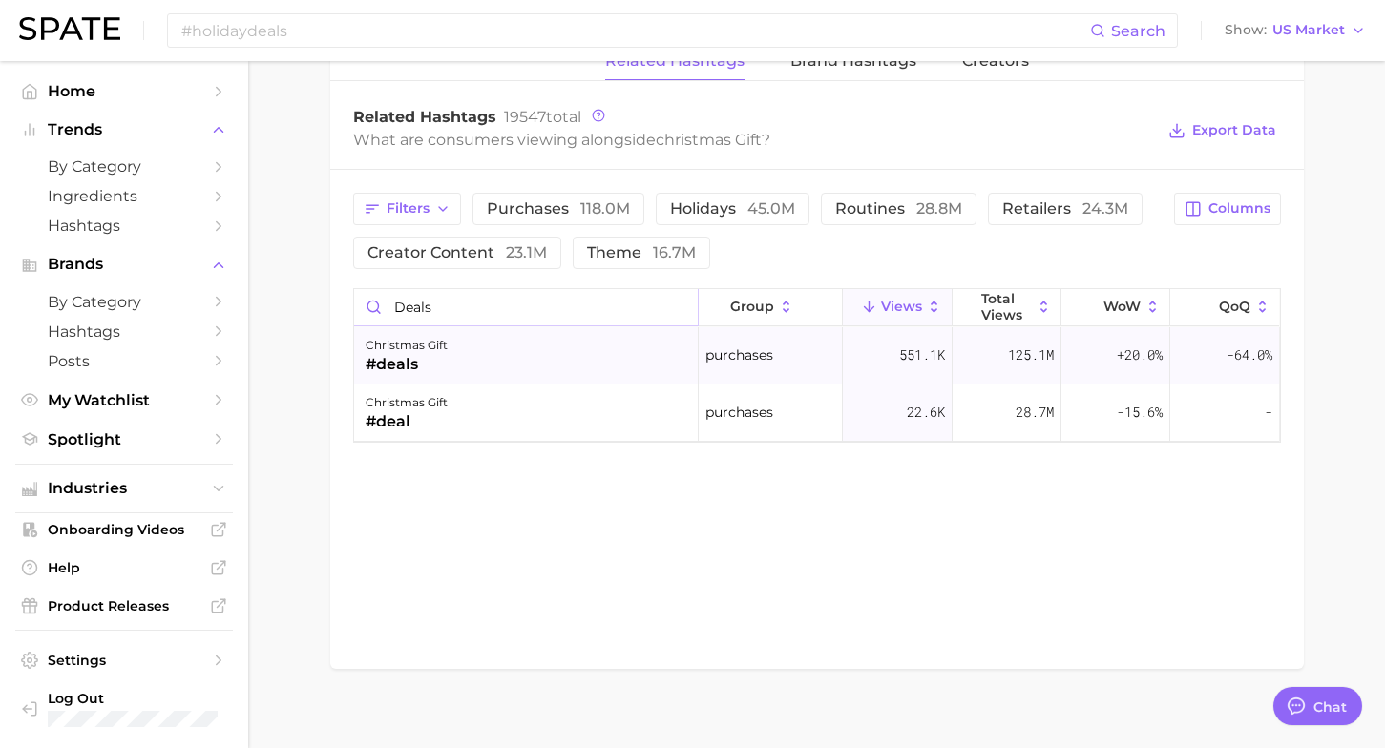
type input "deals"
click at [641, 371] on div "christmas gift #deals" at bounding box center [526, 355] width 345 height 57
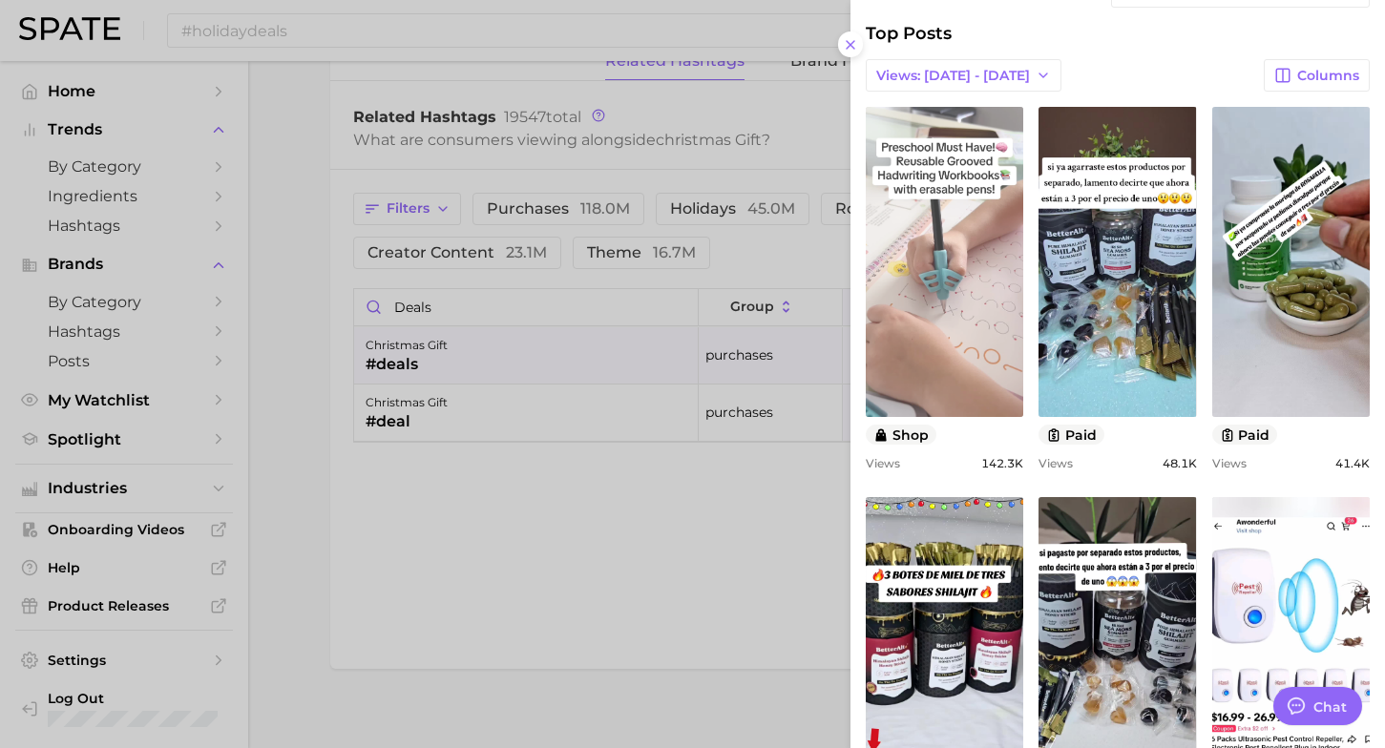
scroll to position [0, 0]
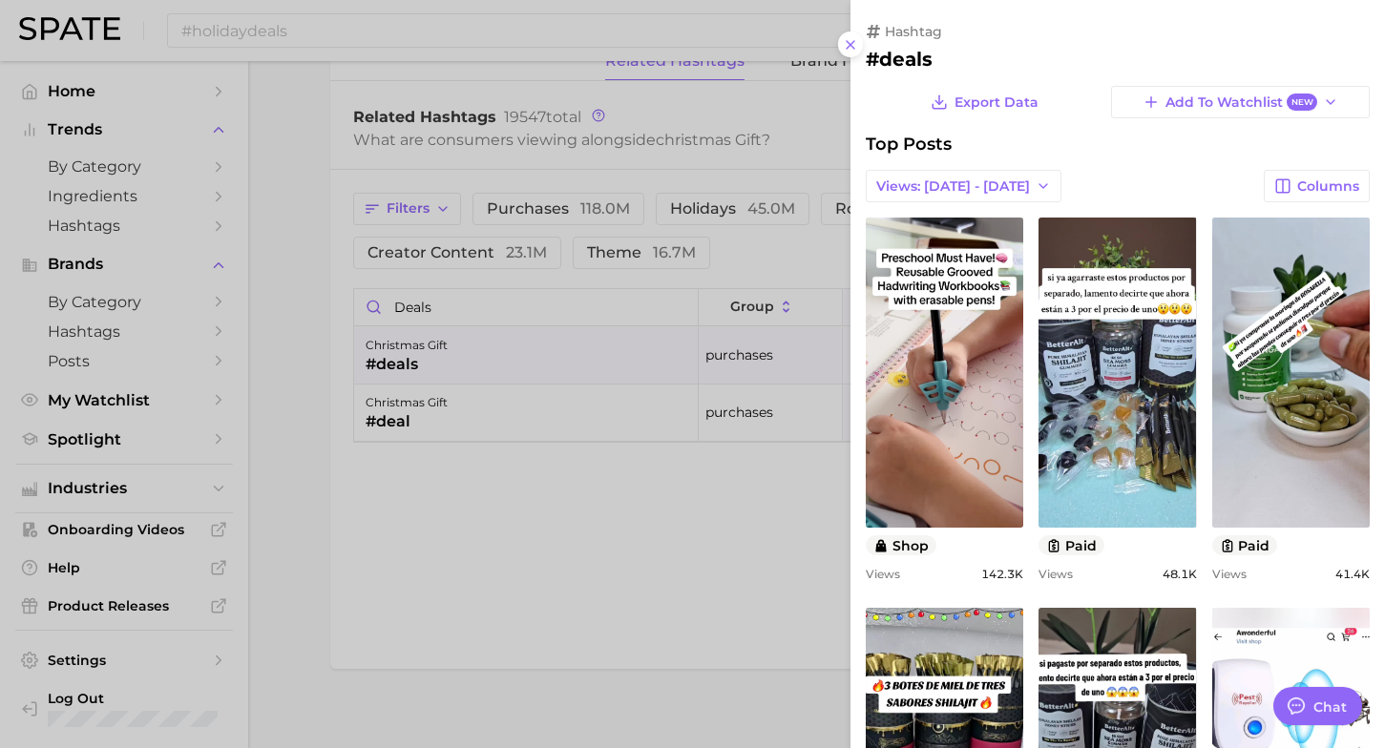
click at [447, 359] on div at bounding box center [692, 374] width 1385 height 748
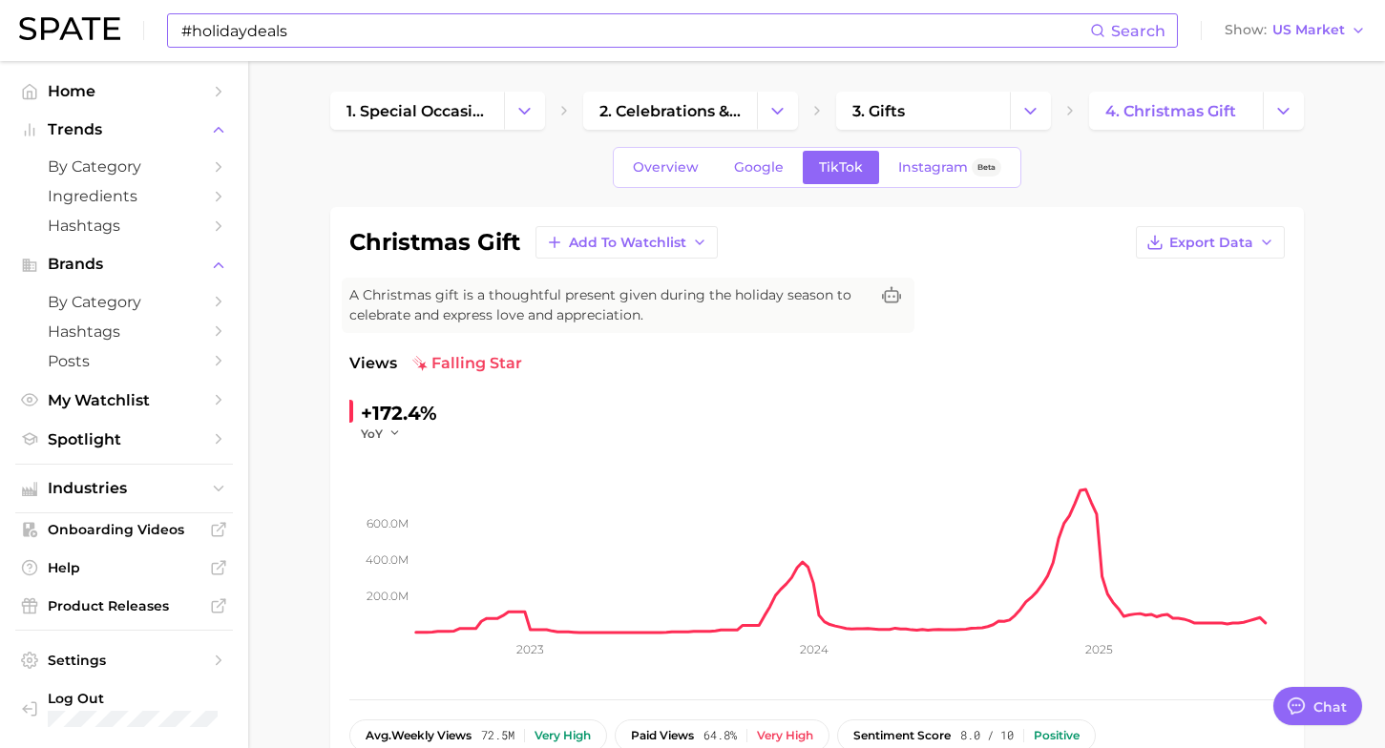
click at [339, 30] on input "#holidaydeals" at bounding box center [634, 30] width 911 height 32
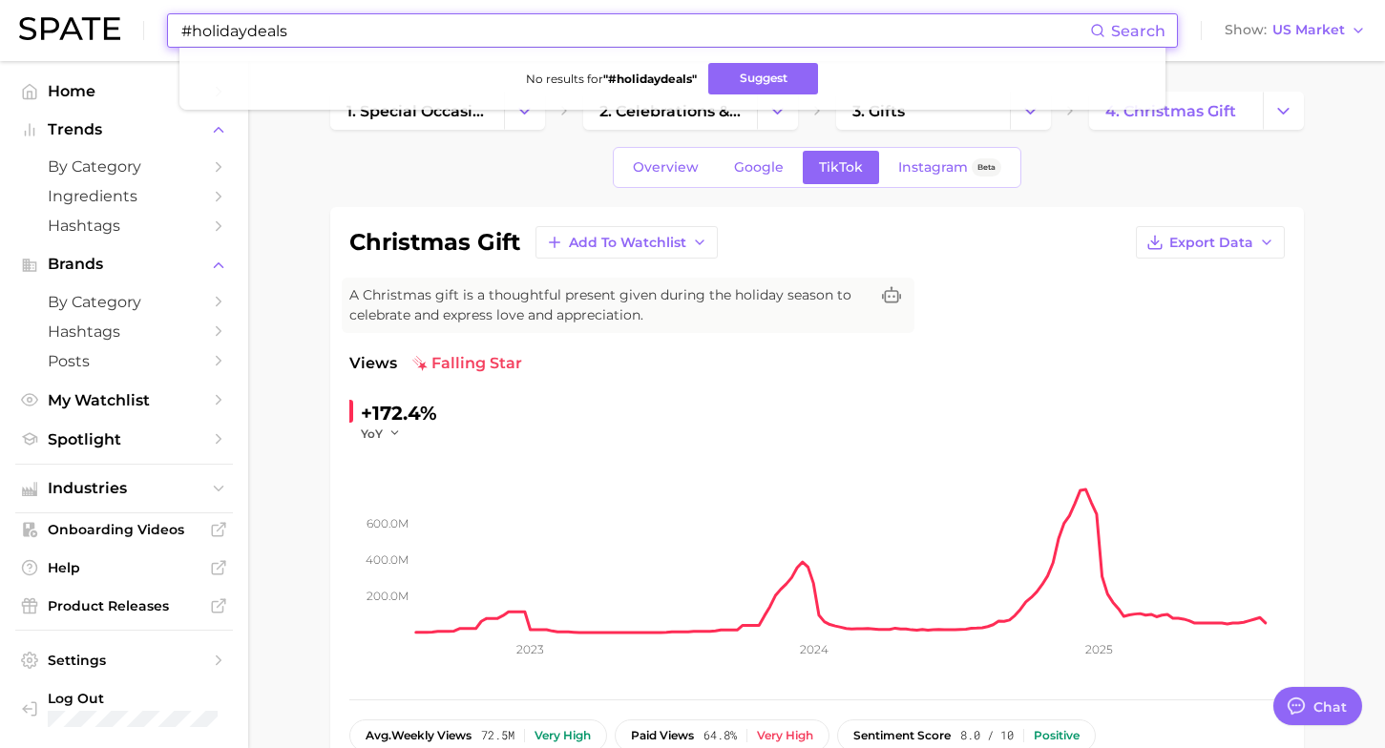
click at [194, 36] on input "#holidaydeals" at bounding box center [634, 30] width 911 height 32
click at [240, 34] on input "holidaydeals" at bounding box center [634, 30] width 911 height 32
click at [302, 34] on input "holiday deals" at bounding box center [634, 30] width 911 height 32
type input "holiday deals"
click at [756, 82] on button "Suggest" at bounding box center [760, 79] width 110 height 32
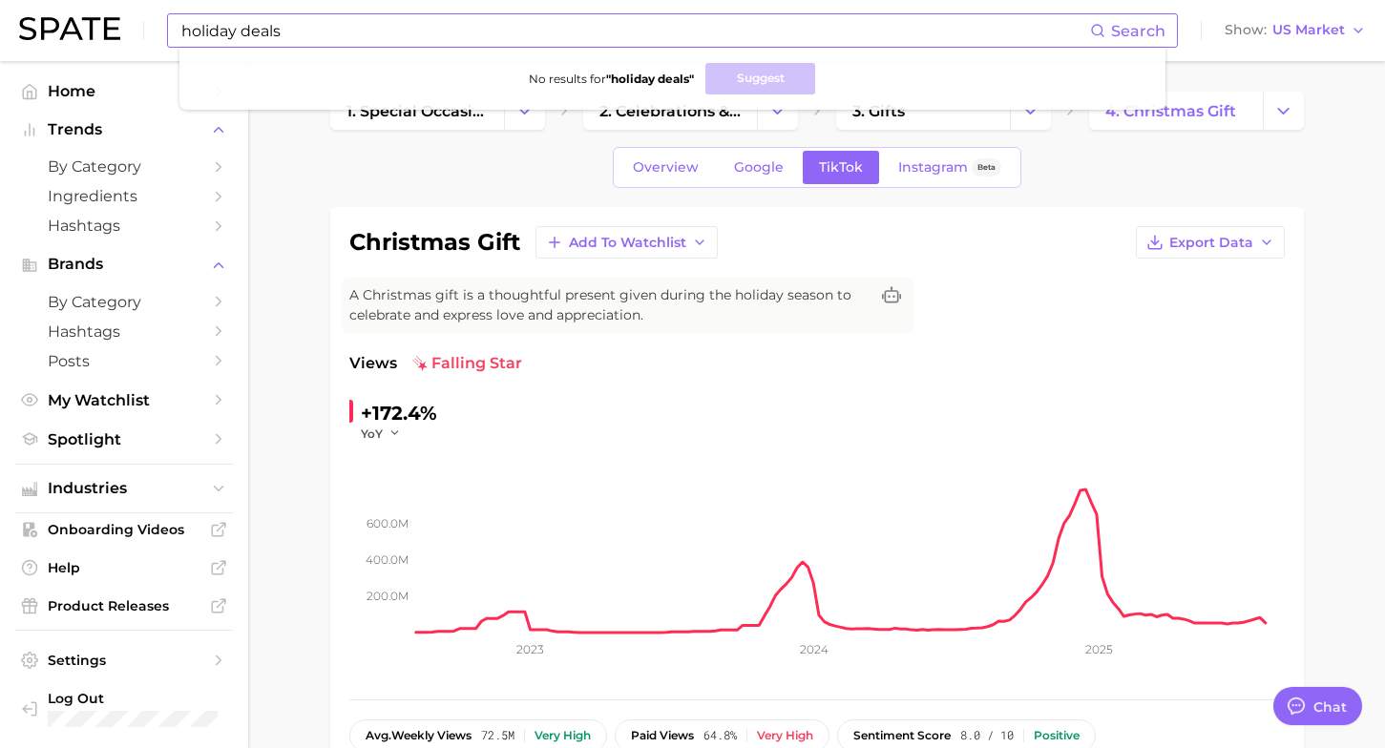
click at [293, 33] on input "holiday deals" at bounding box center [634, 30] width 911 height 32
drag, startPoint x: 293, startPoint y: 33, endPoint x: 131, endPoint y: 32, distance: 162.3
click at [131, 32] on div "holiday deals Search No results for " holiday deals " Suggest Show US Market" at bounding box center [692, 30] width 1347 height 61
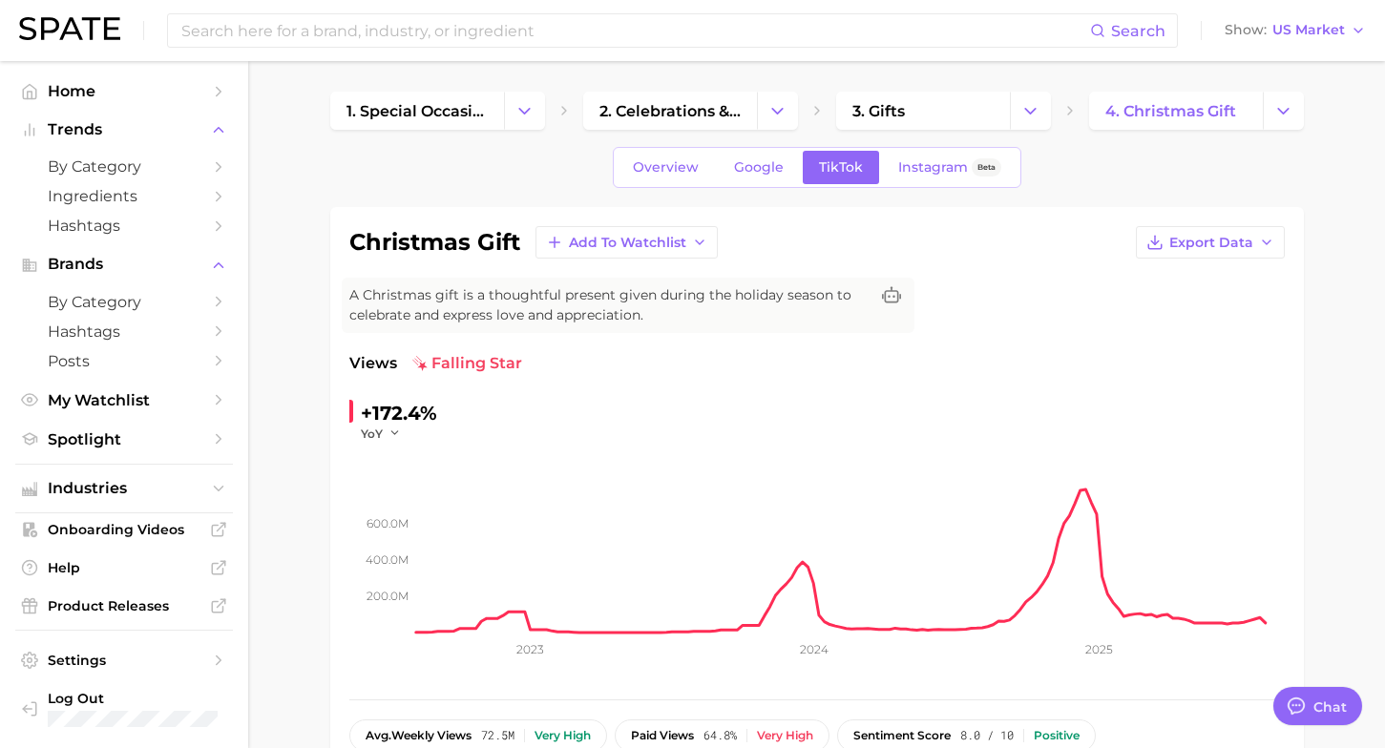
click at [338, 342] on div "christmas gift Add to Watchlist Export Data A Christmas gift is a thoughtful pr…" at bounding box center [817, 506] width 974 height 599
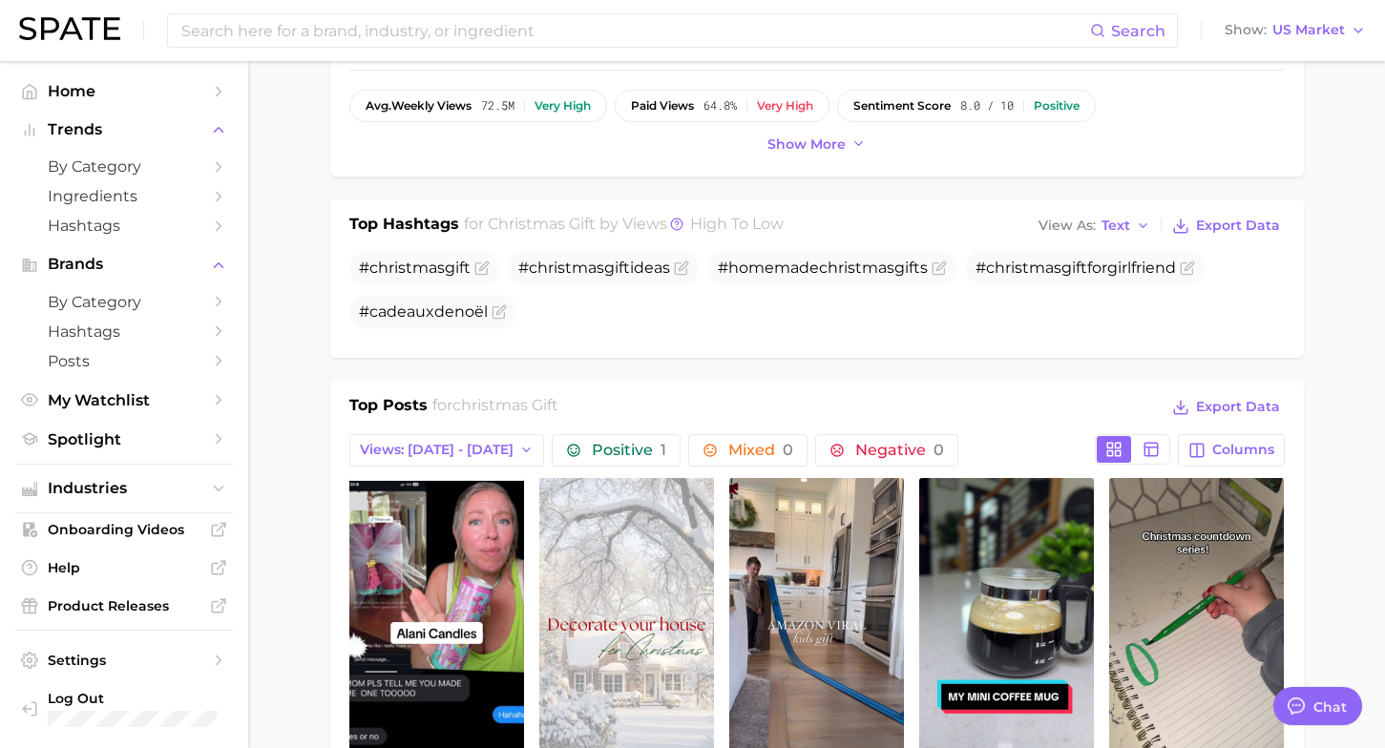
scroll to position [733, 0]
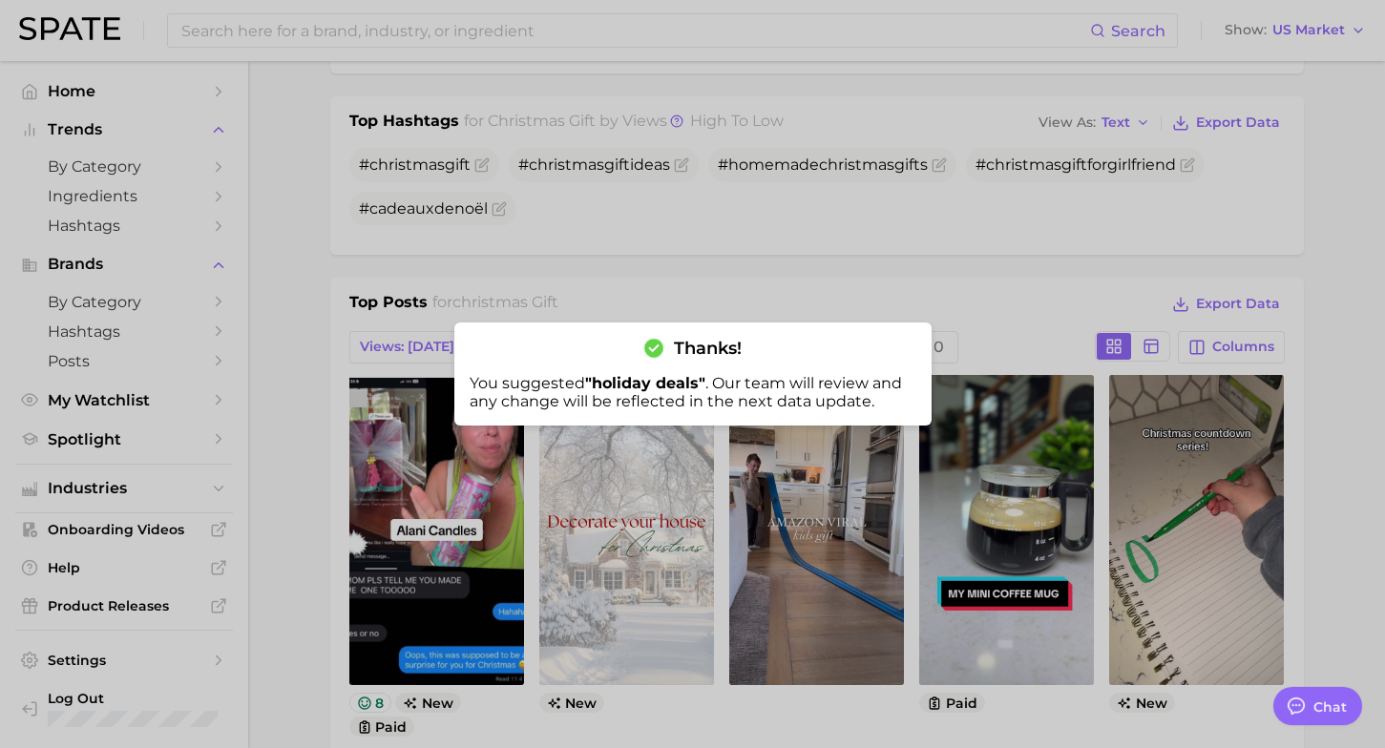
click at [354, 291] on div at bounding box center [692, 374] width 1385 height 748
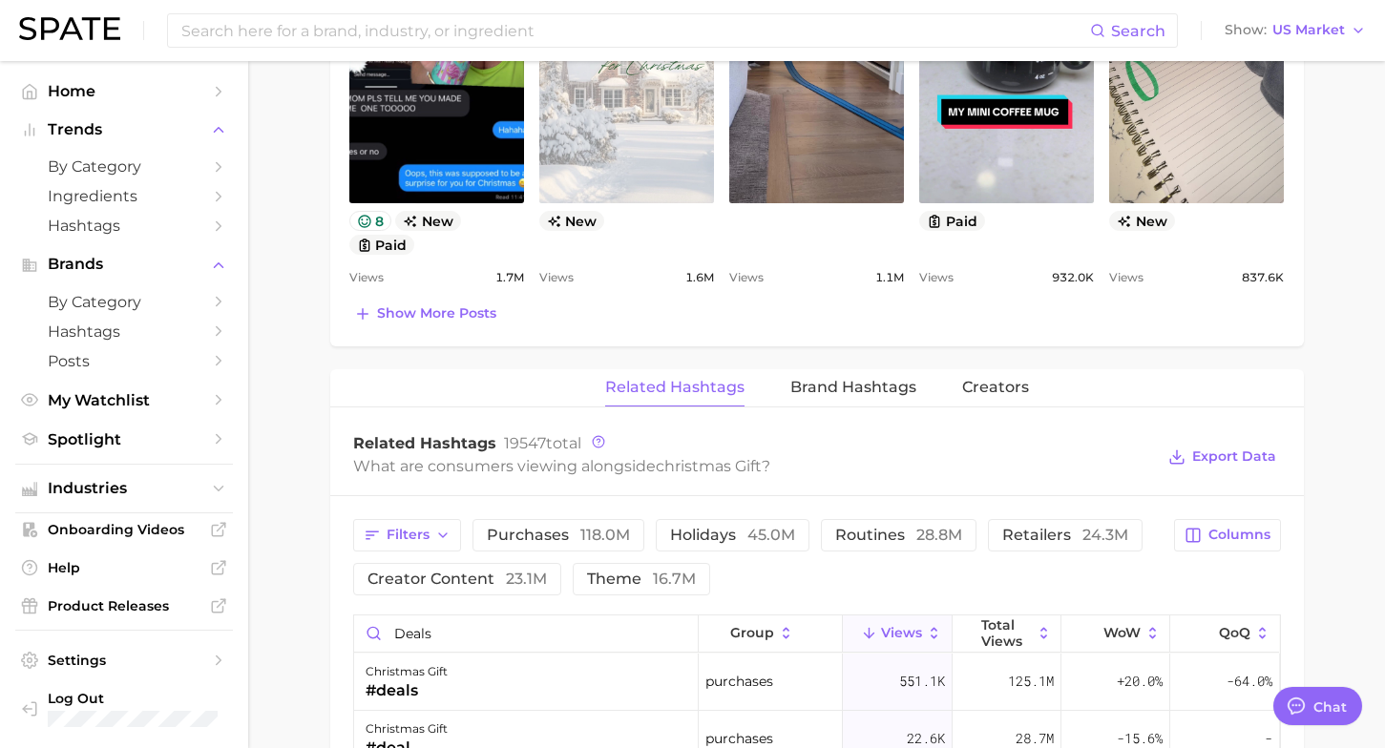
scroll to position [1223, 0]
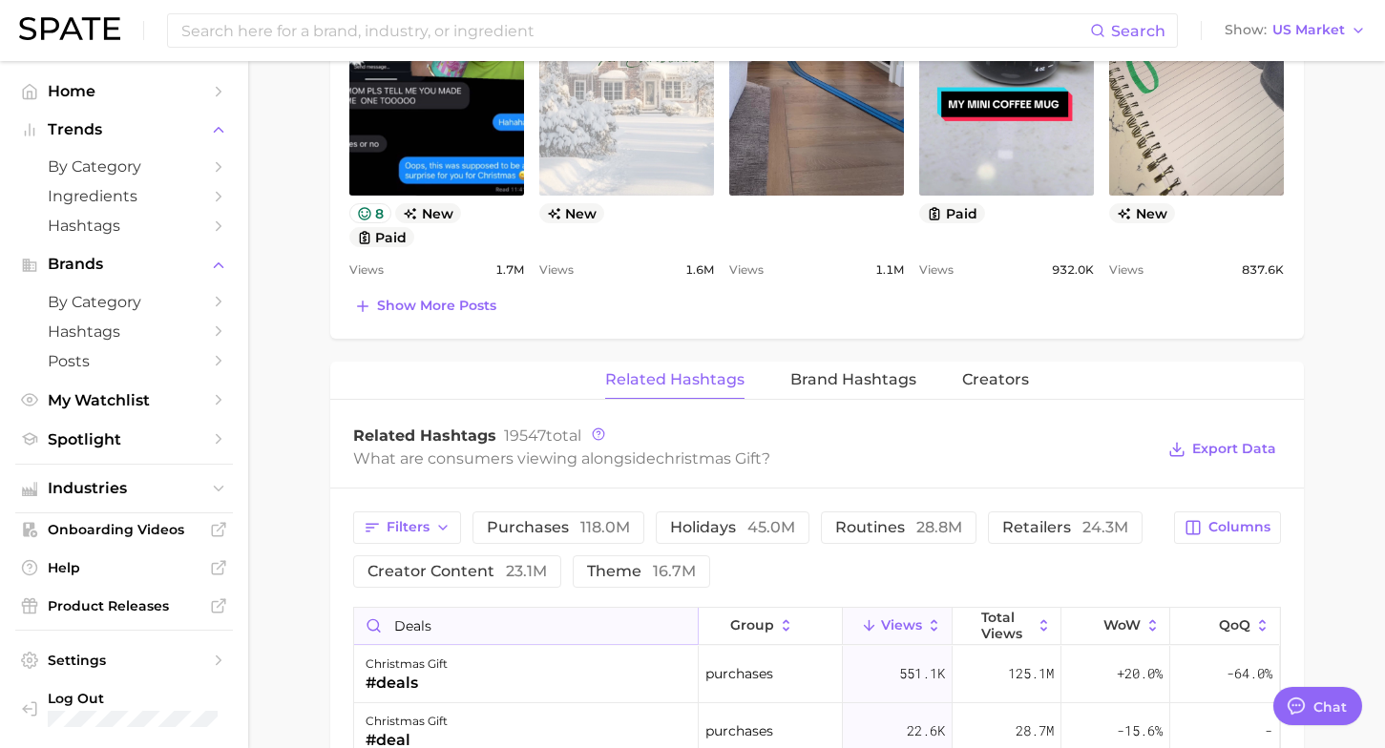
click at [472, 620] on input "deals" at bounding box center [526, 626] width 344 height 36
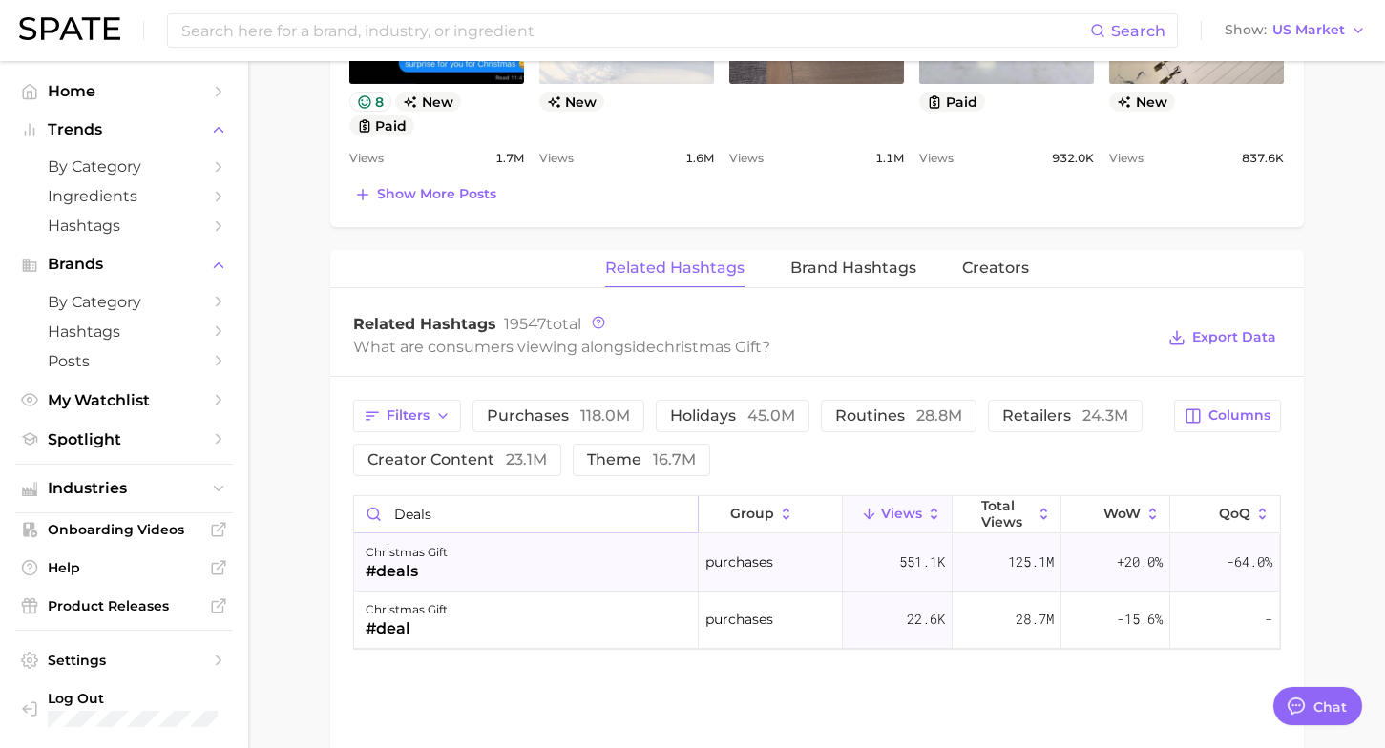
scroll to position [1340, 0]
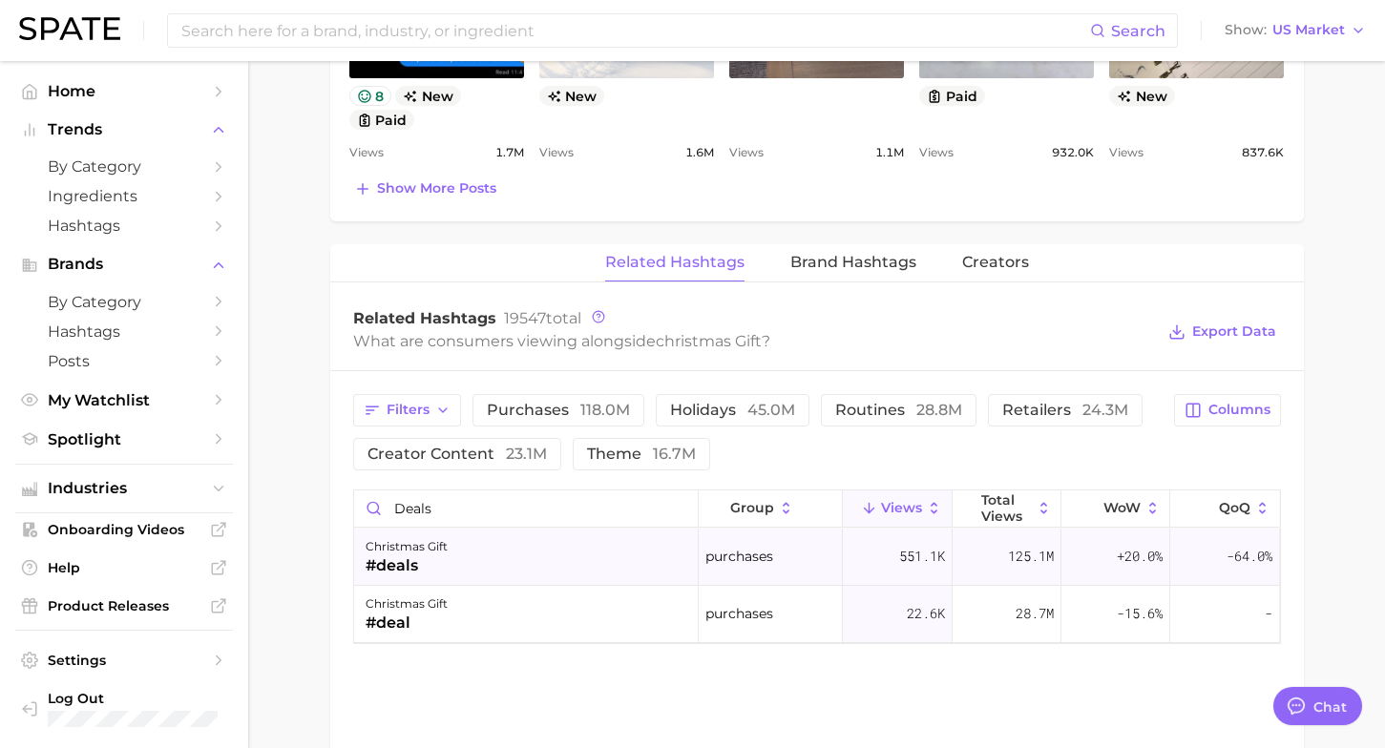
click at [515, 556] on div "christmas gift #deals" at bounding box center [526, 557] width 345 height 57
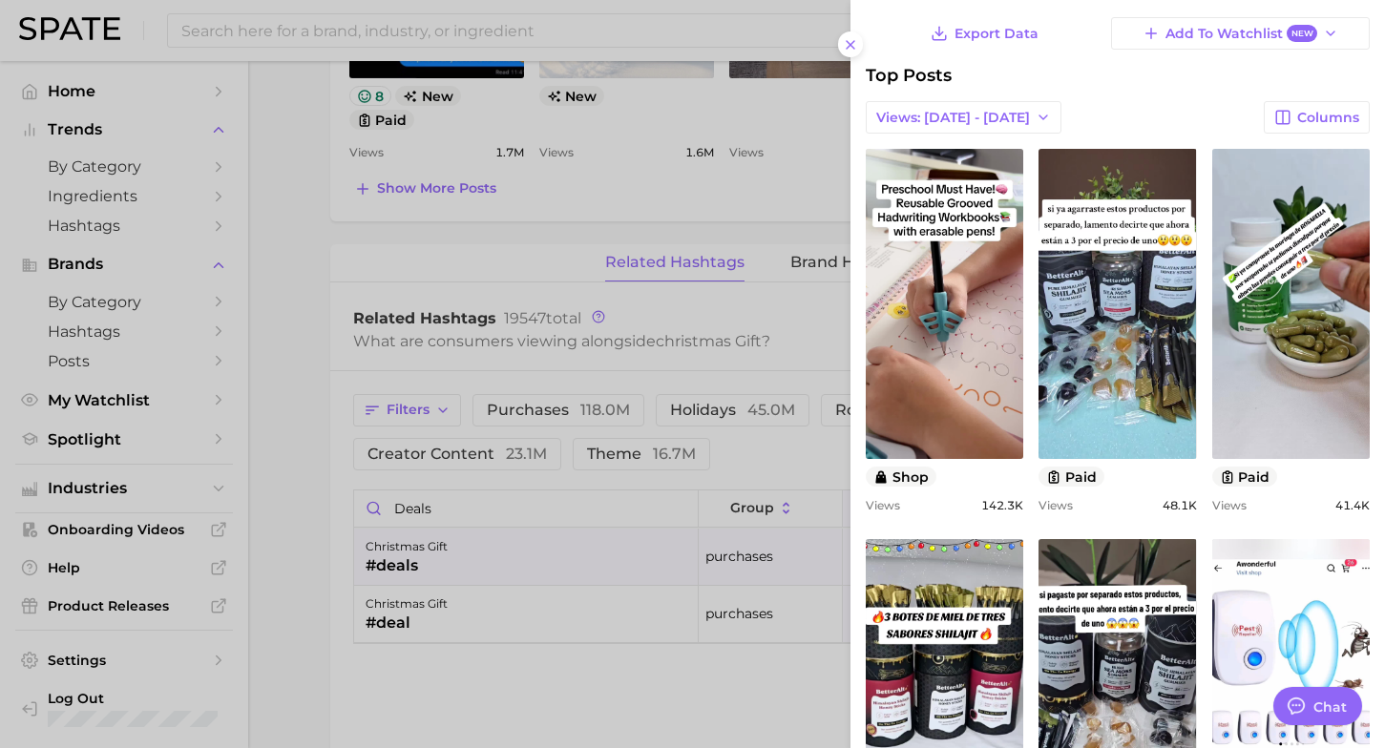
scroll to position [66, 0]
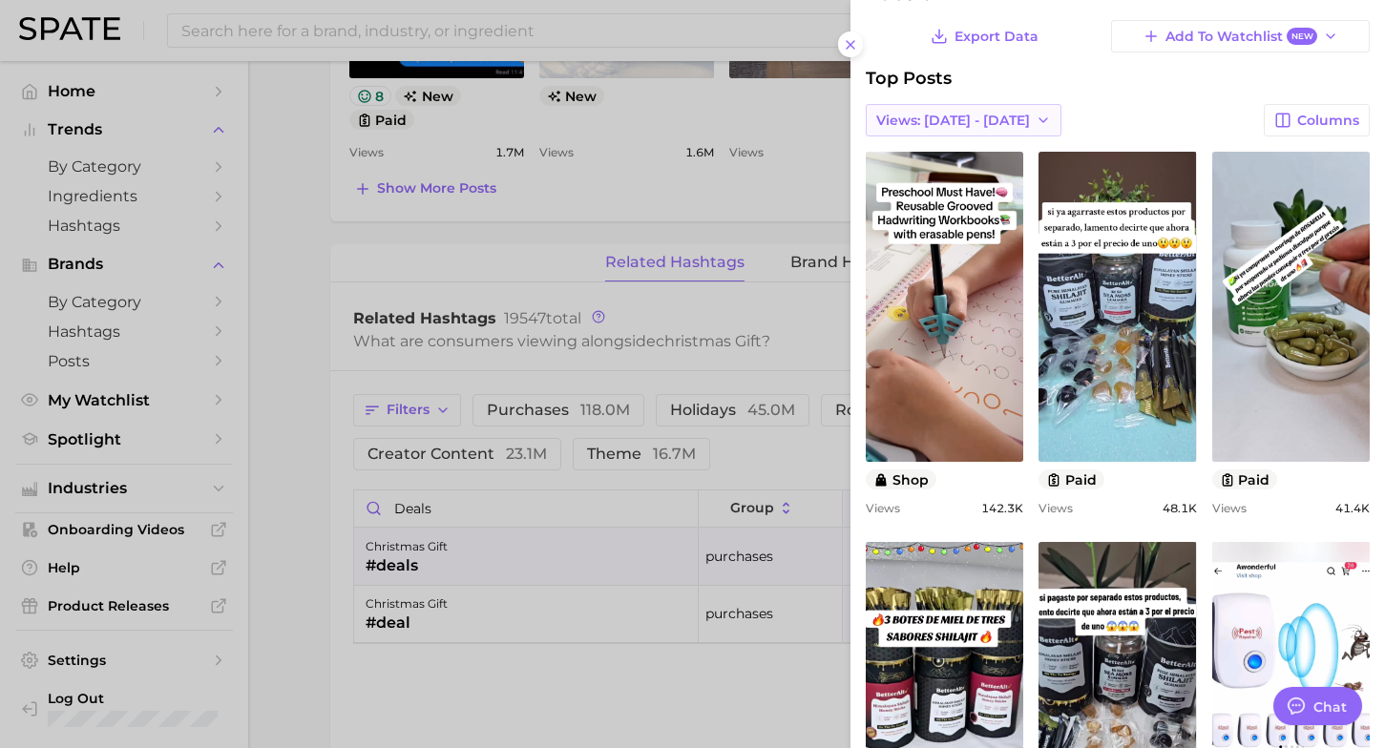
click at [1036, 113] on icon "button" at bounding box center [1043, 120] width 15 height 15
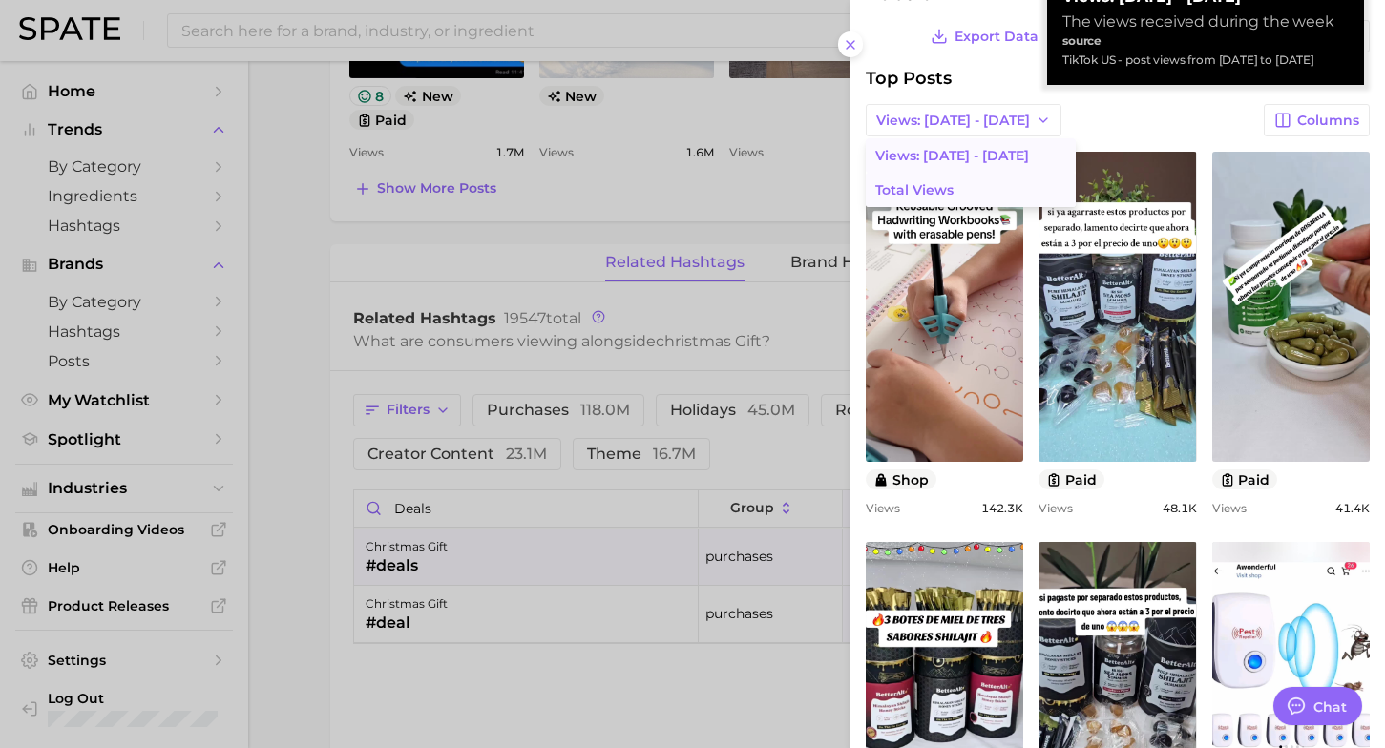
click at [965, 179] on button "Total Views" at bounding box center [971, 190] width 210 height 34
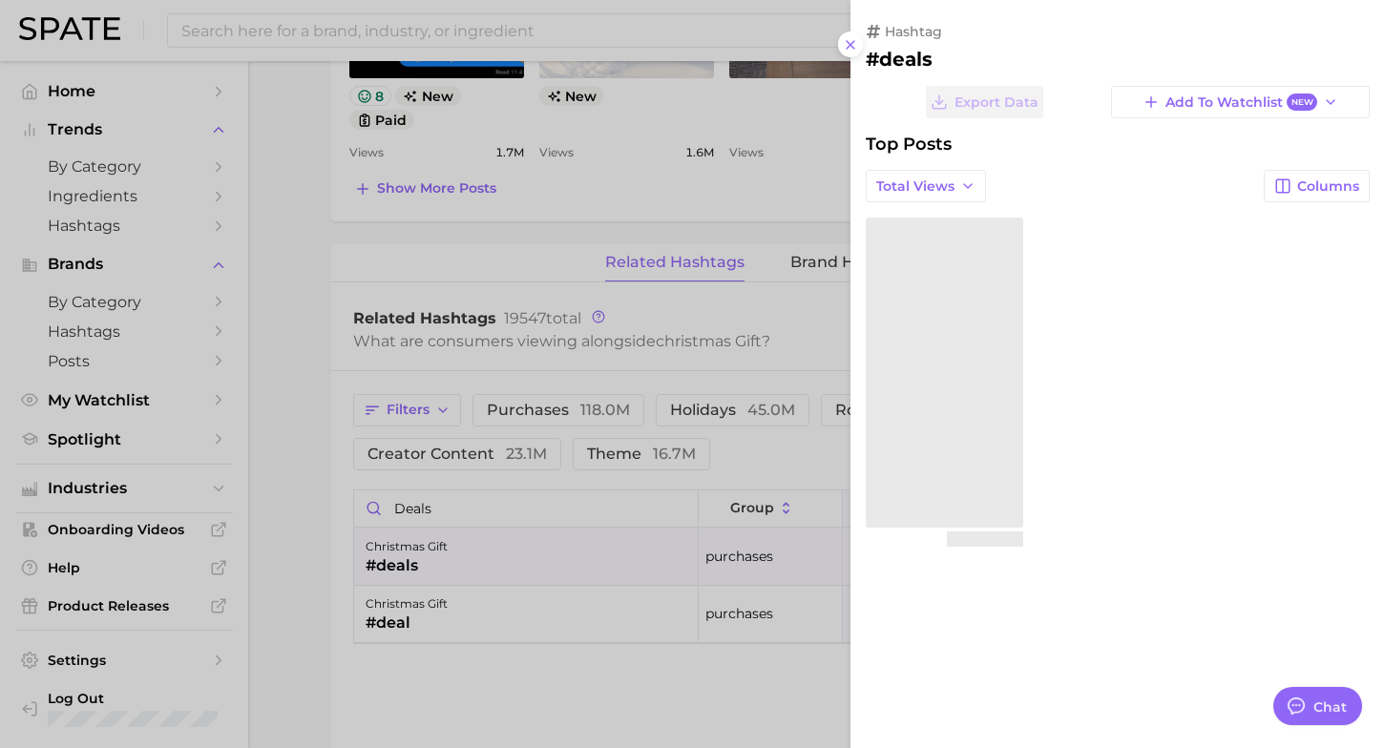
scroll to position [0, 0]
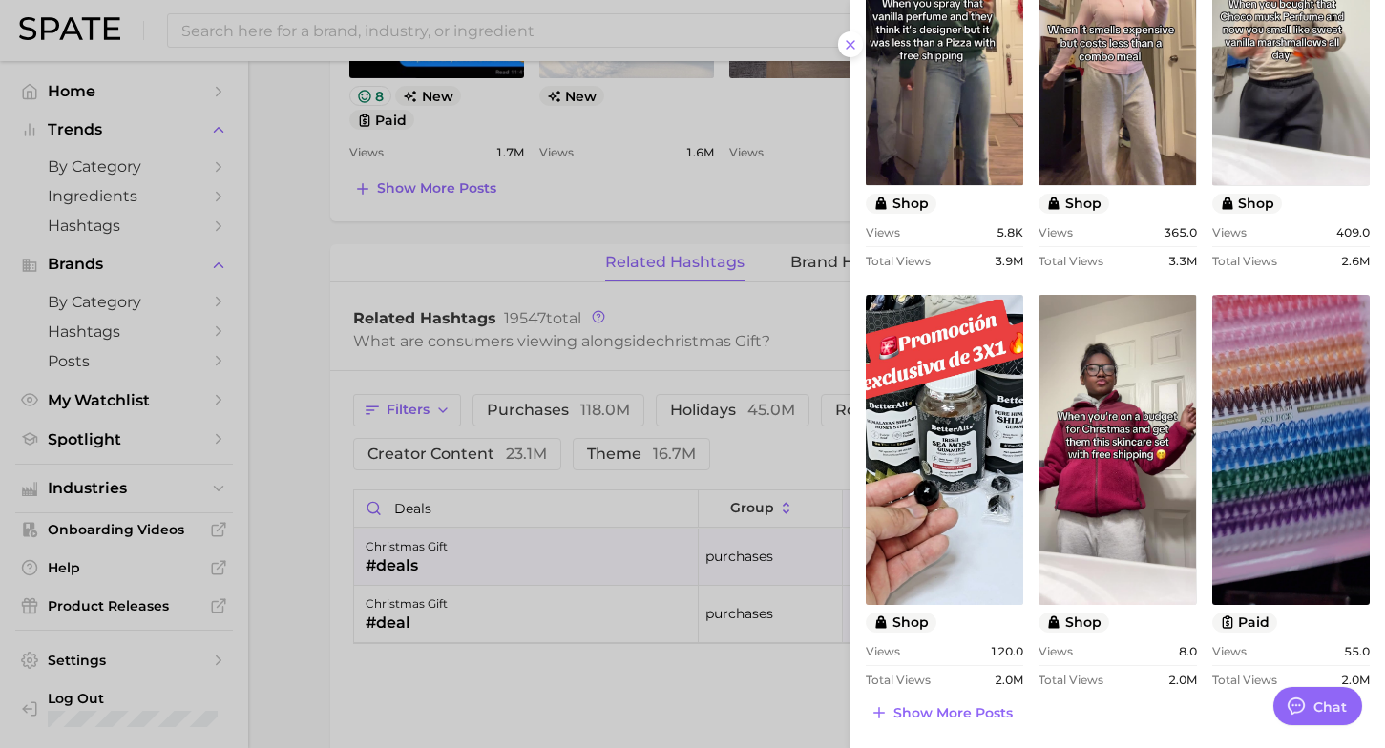
click at [655, 644] on div at bounding box center [692, 374] width 1385 height 748
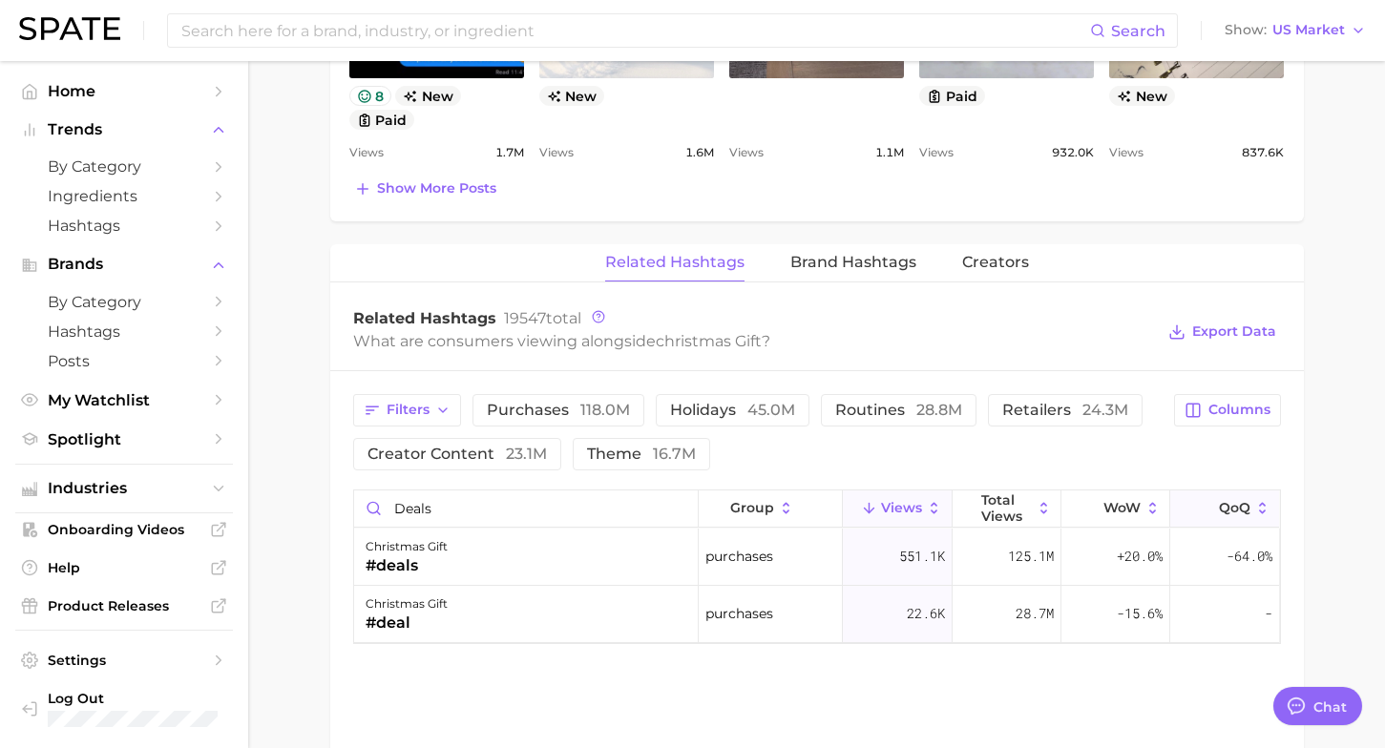
click at [1225, 513] on span "QoQ" at bounding box center [1235, 507] width 32 height 15
click at [1105, 508] on span "WoW" at bounding box center [1121, 507] width 37 height 15
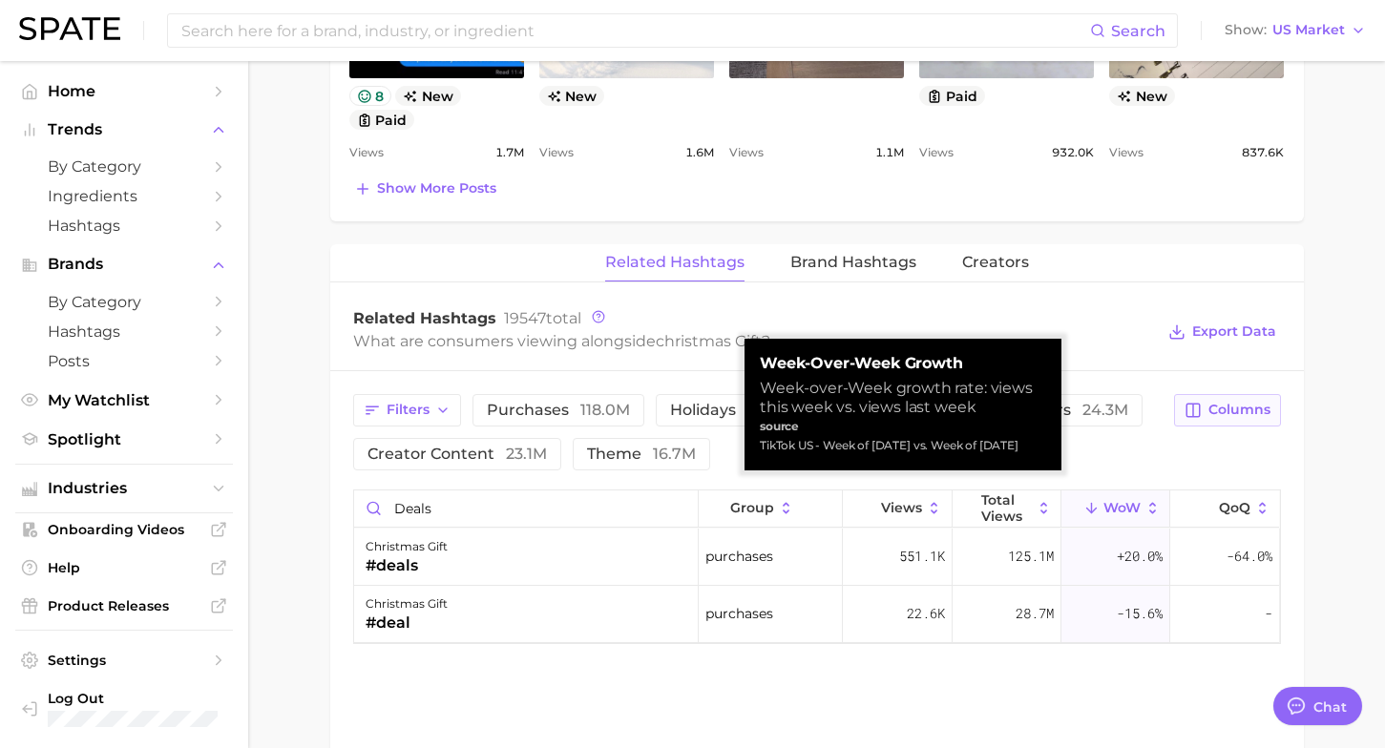
click at [1247, 412] on span "Columns" at bounding box center [1239, 410] width 62 height 16
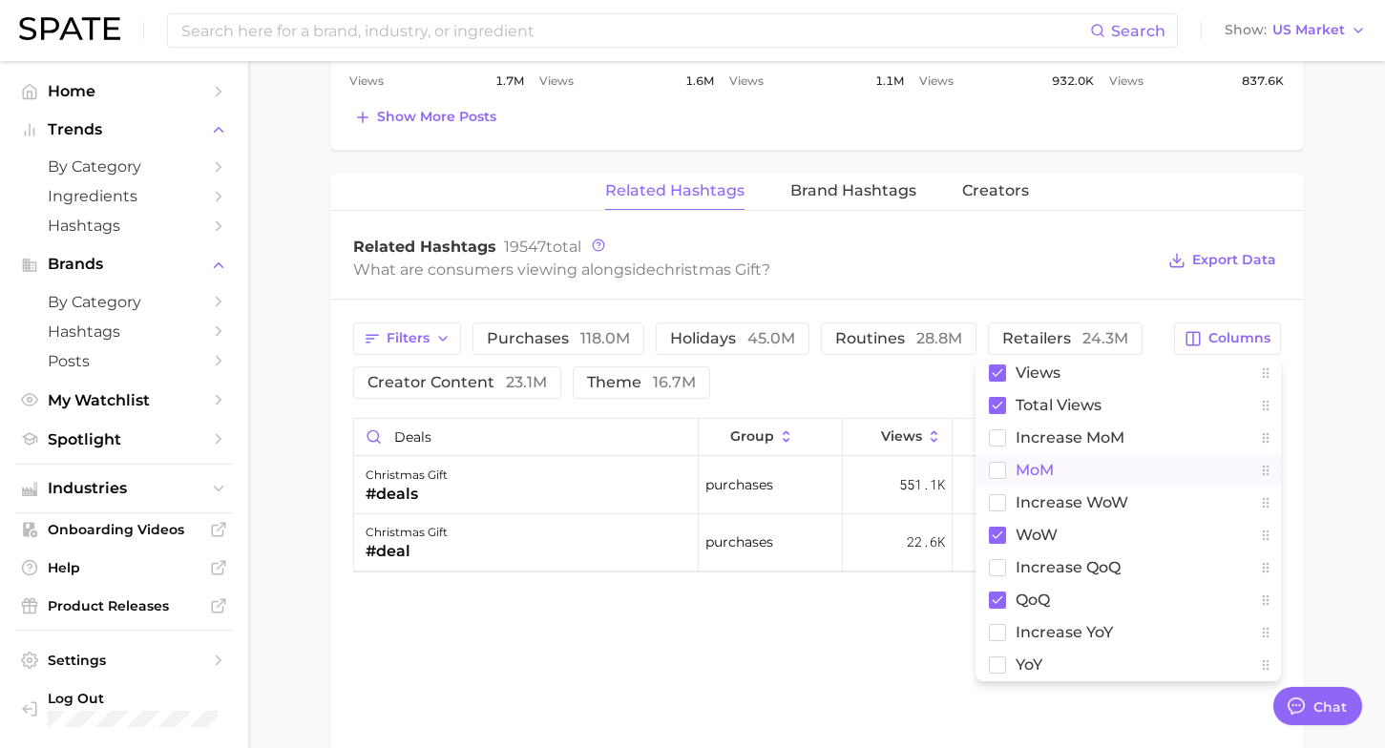
scroll to position [1418, 0]
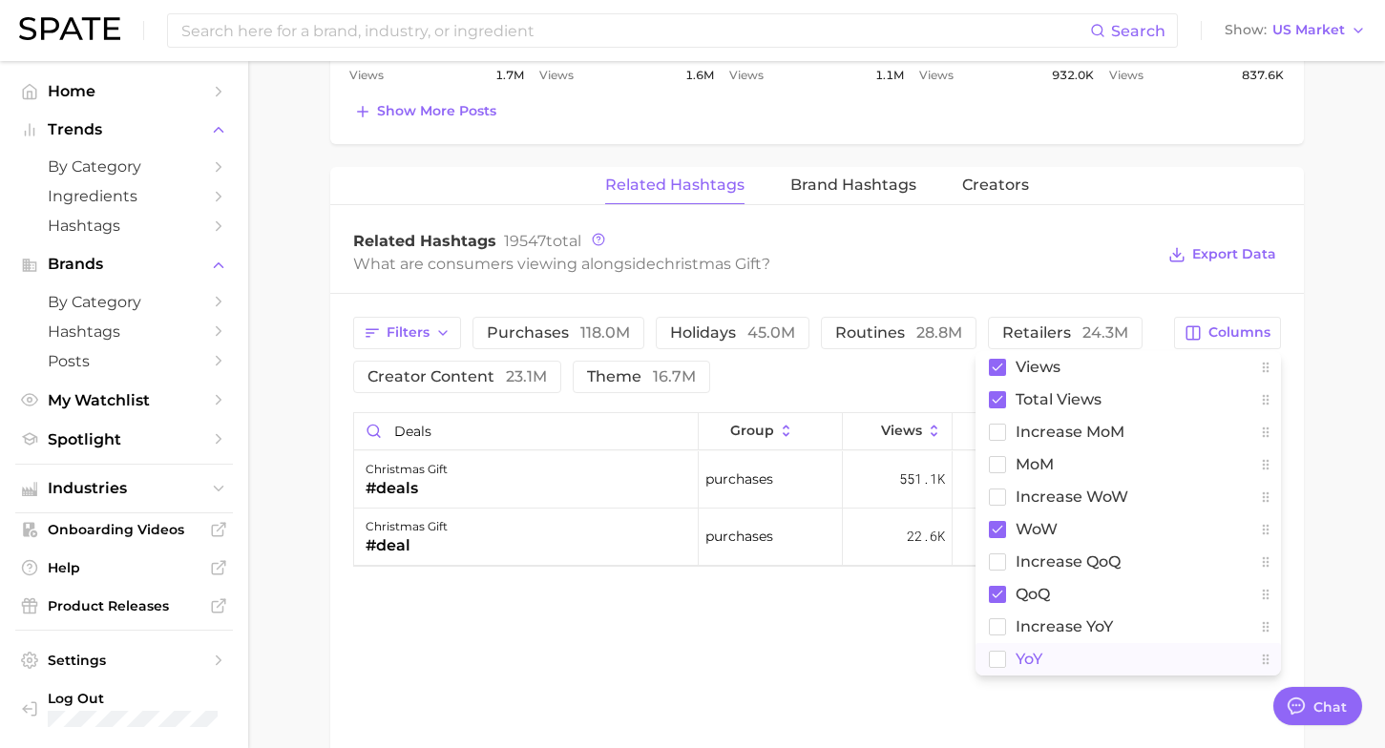
click at [999, 657] on rect at bounding box center [997, 659] width 16 height 16
click at [932, 658] on div "Related Hashtags Brand Hashtags Creators Related Hashtags 19547 total What are …" at bounding box center [817, 480] width 974 height 626
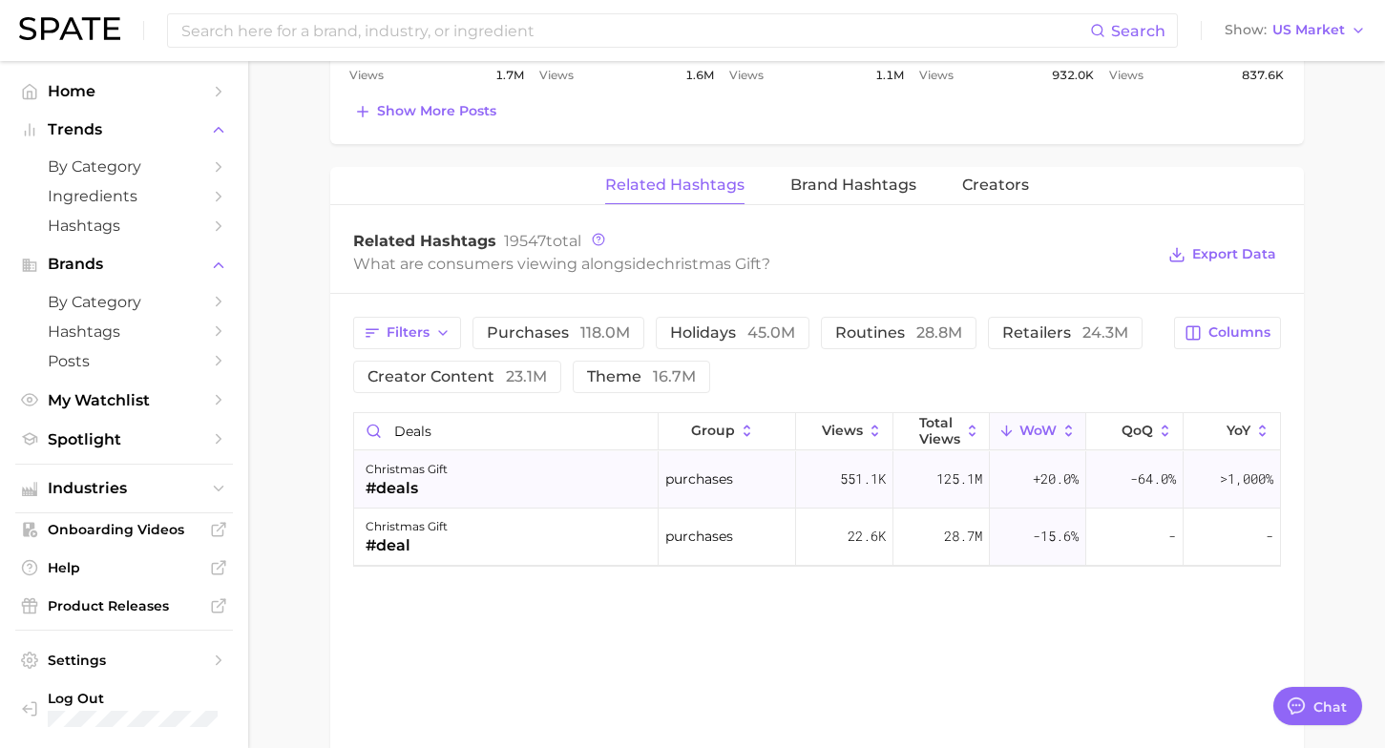
click at [1227, 480] on span ">1,000%" at bounding box center [1246, 479] width 53 height 18
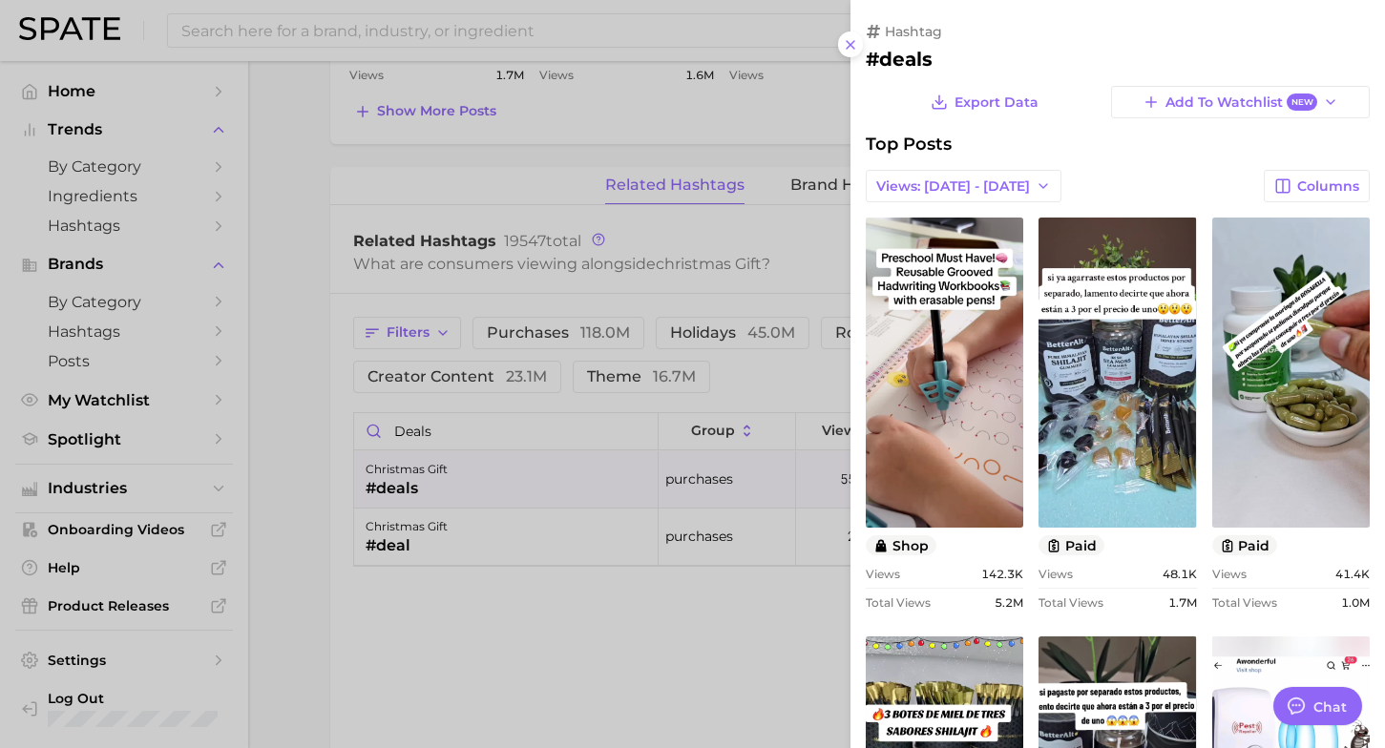
scroll to position [0, 0]
click at [858, 43] on button at bounding box center [851, 45] width 26 height 26
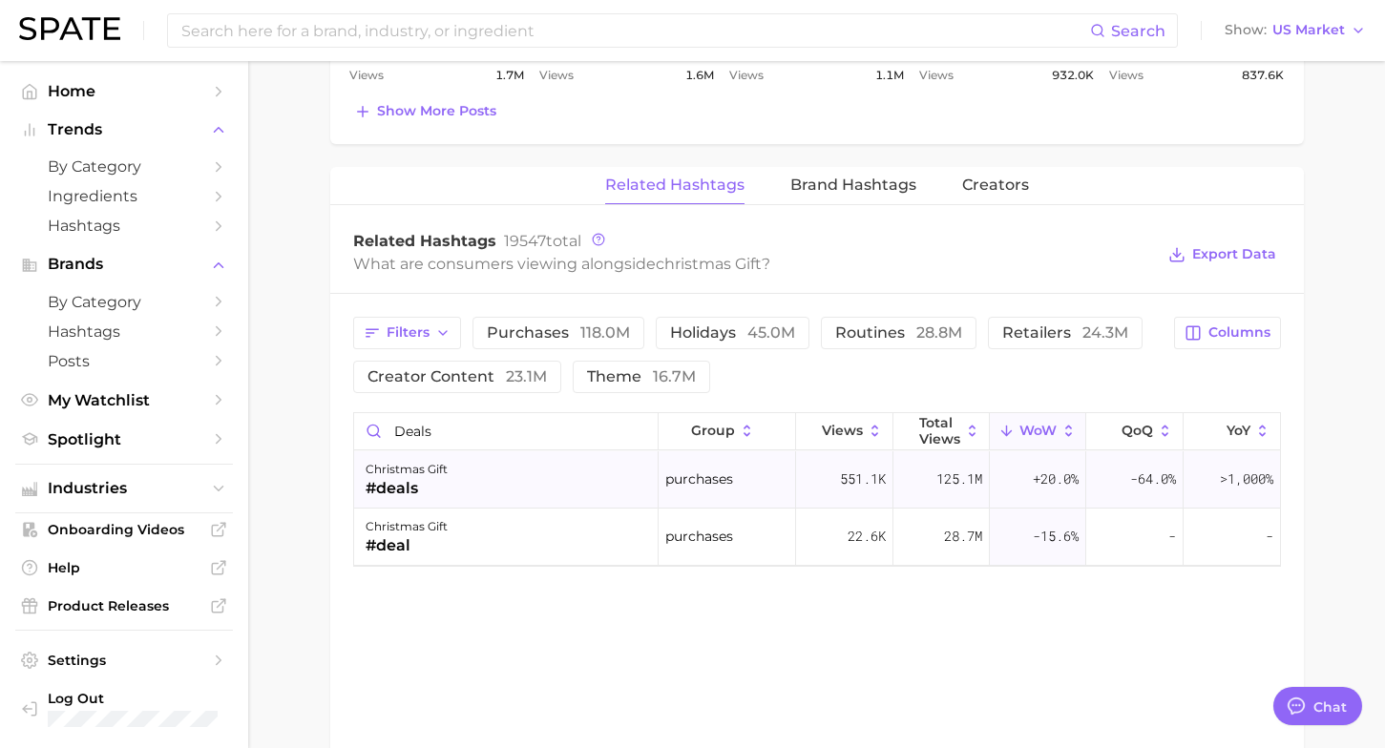
click at [507, 489] on div "christmas gift #deals" at bounding box center [506, 480] width 305 height 57
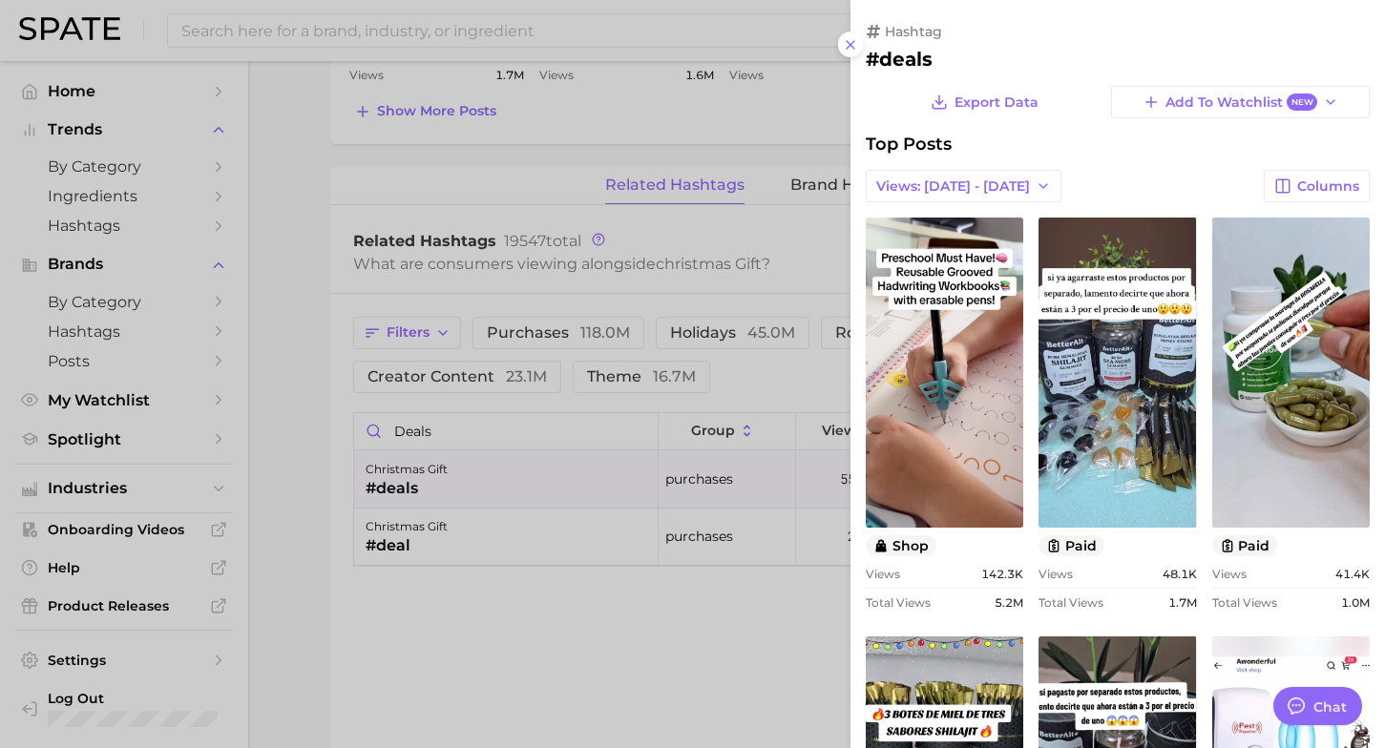
click at [549, 619] on div at bounding box center [692, 374] width 1385 height 748
